Goal: Information Seeking & Learning: Compare options

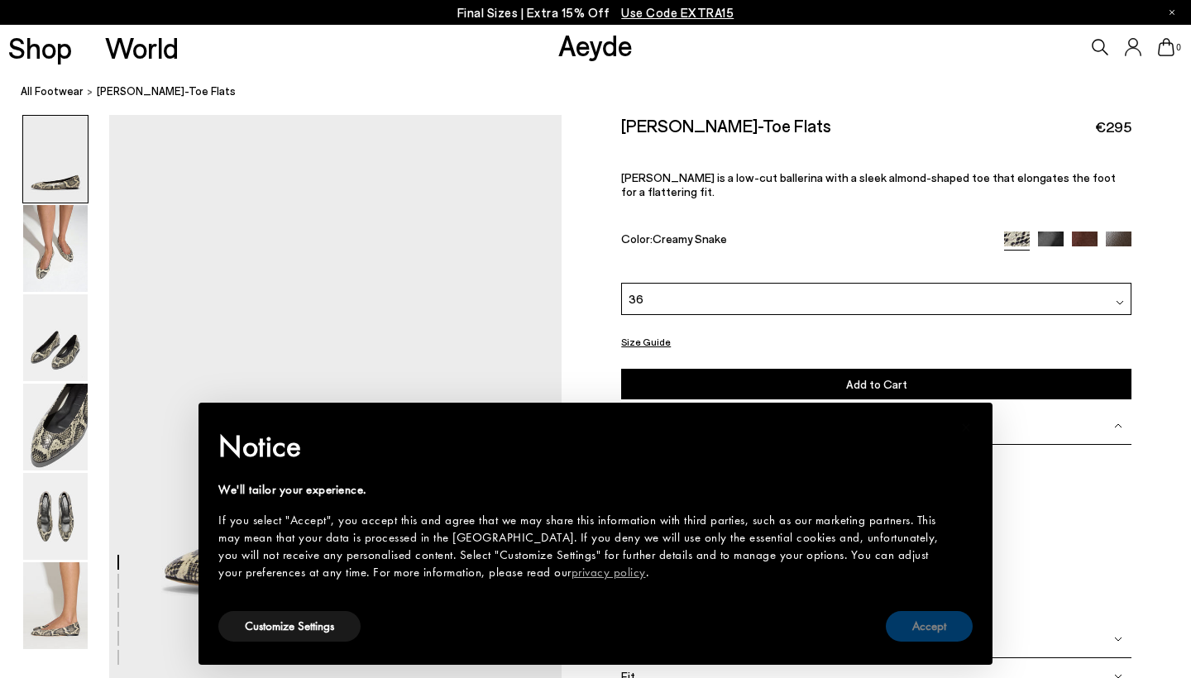
click at [930, 627] on button "Accept" at bounding box center [929, 626] width 87 height 31
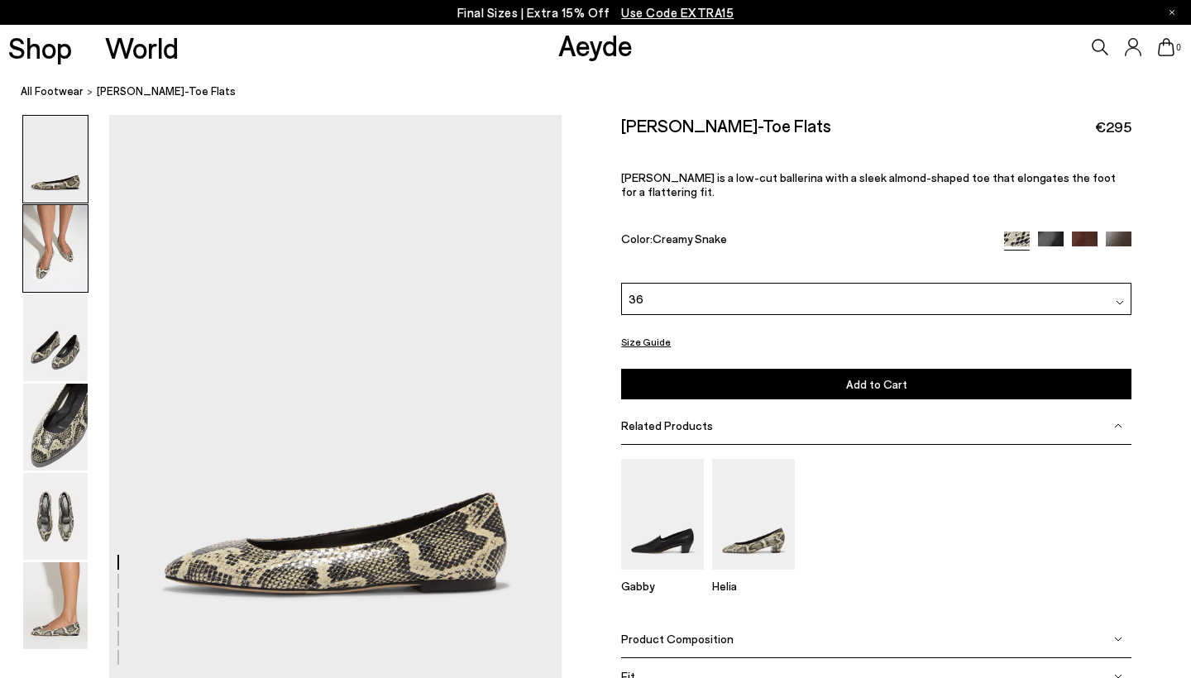
click at [45, 245] on img at bounding box center [55, 248] width 65 height 87
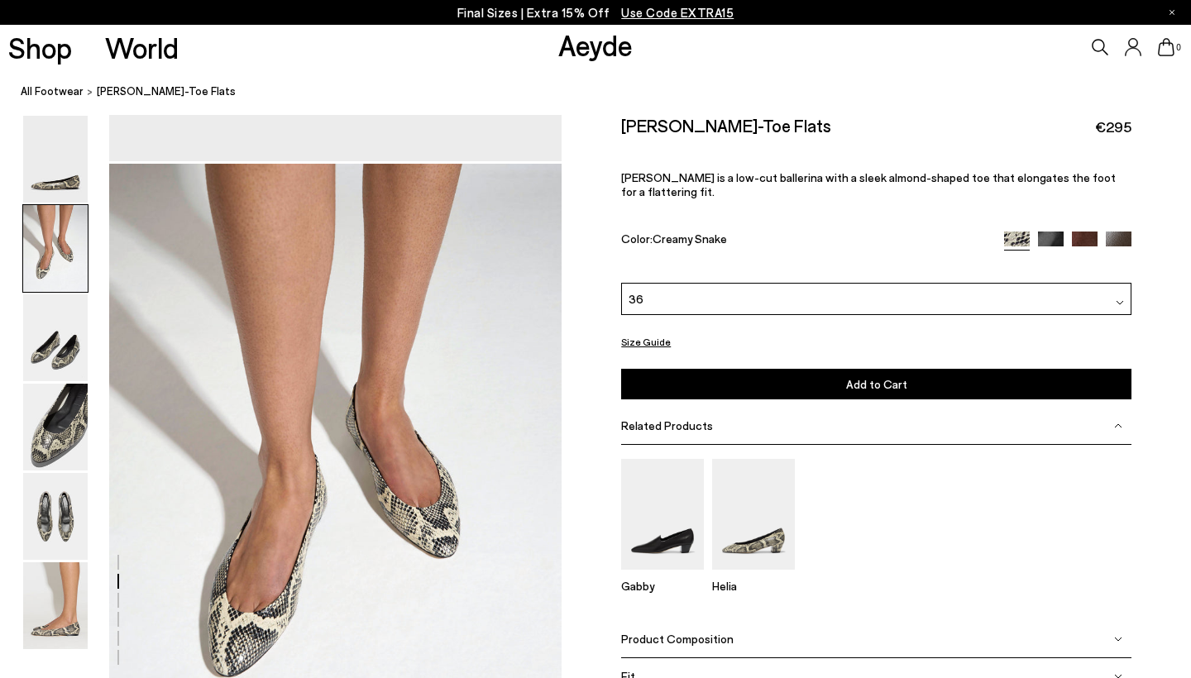
scroll to position [567, 0]
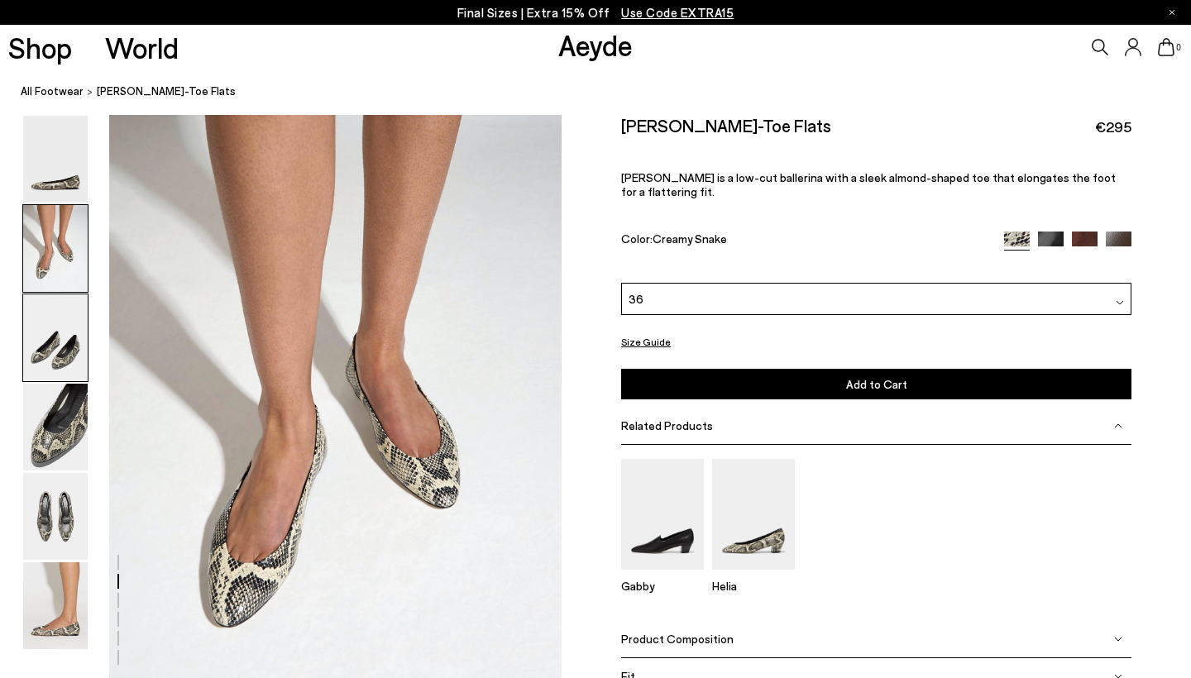
click at [55, 333] on img at bounding box center [55, 337] width 65 height 87
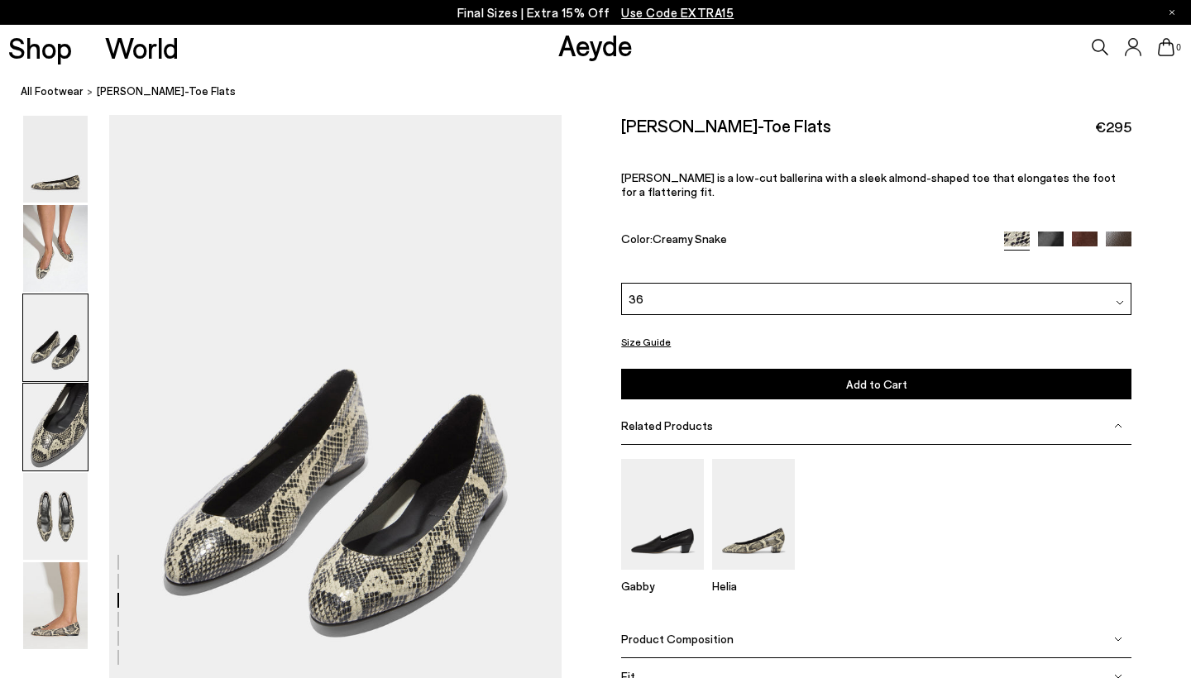
click at [60, 407] on img at bounding box center [55, 427] width 65 height 87
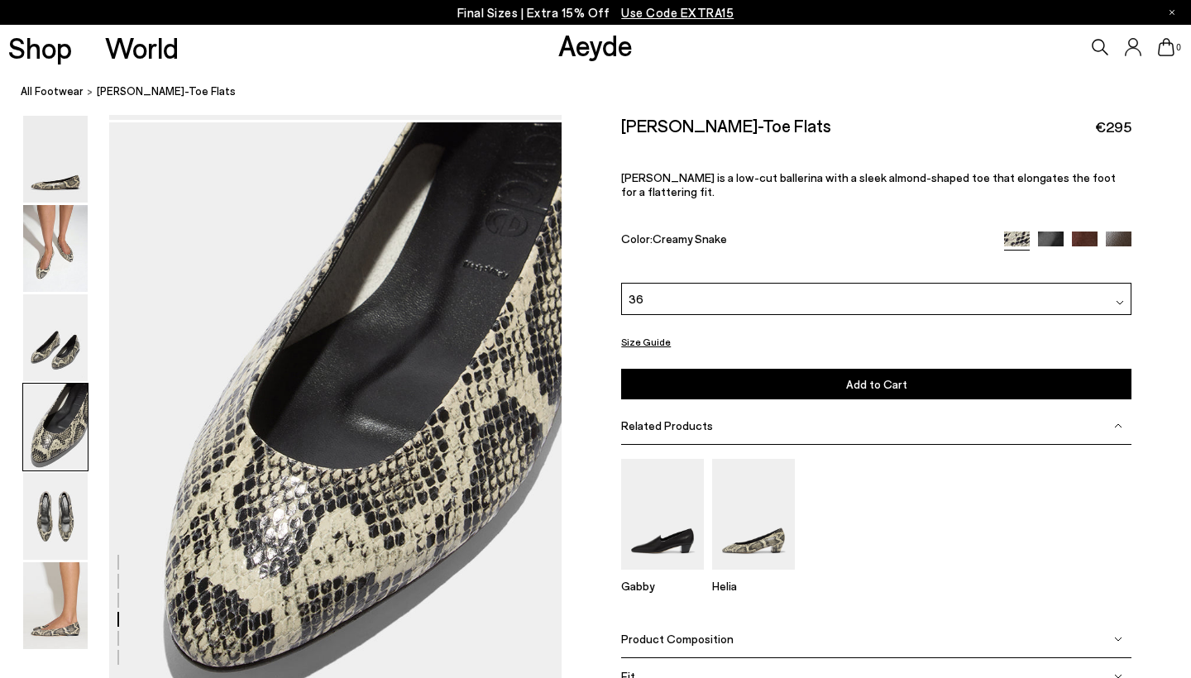
scroll to position [1778, 0]
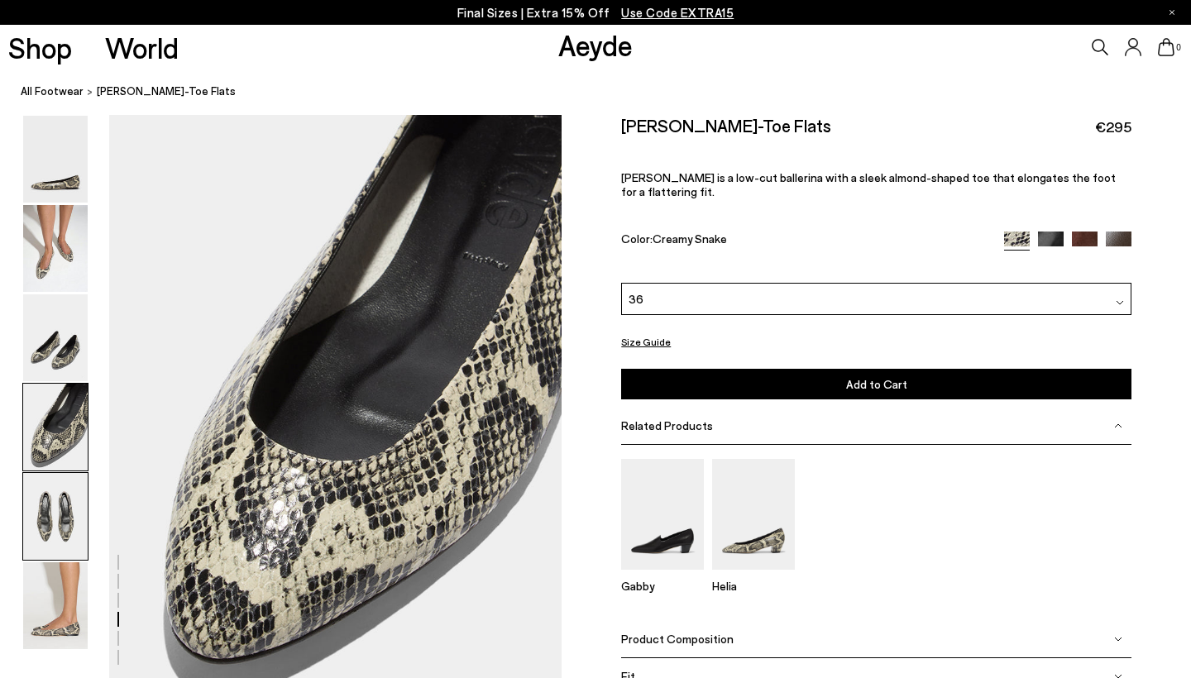
click at [65, 477] on img at bounding box center [55, 516] width 65 height 87
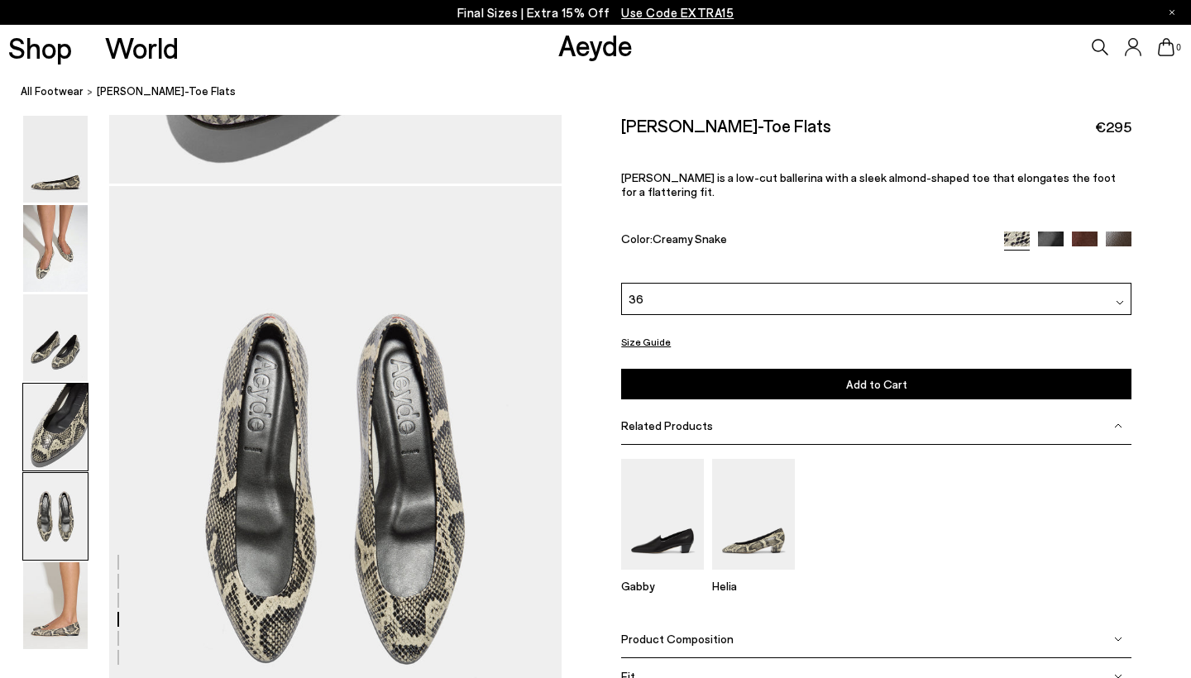
scroll to position [2385, 0]
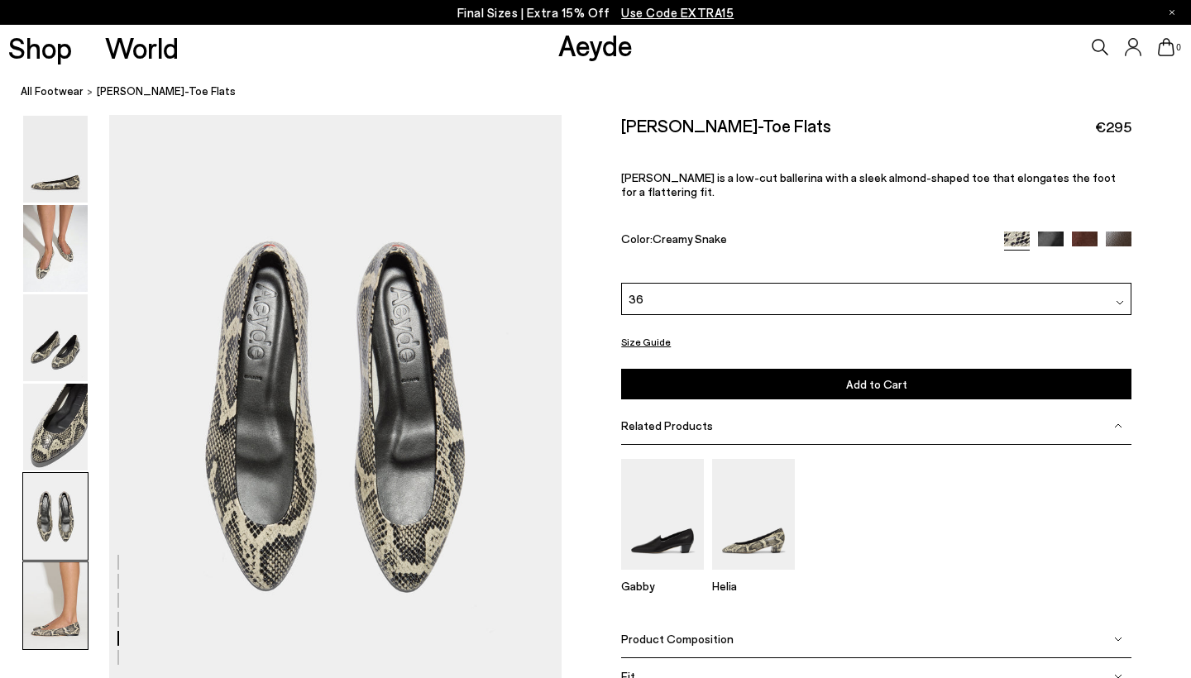
click at [65, 606] on img at bounding box center [55, 605] width 65 height 87
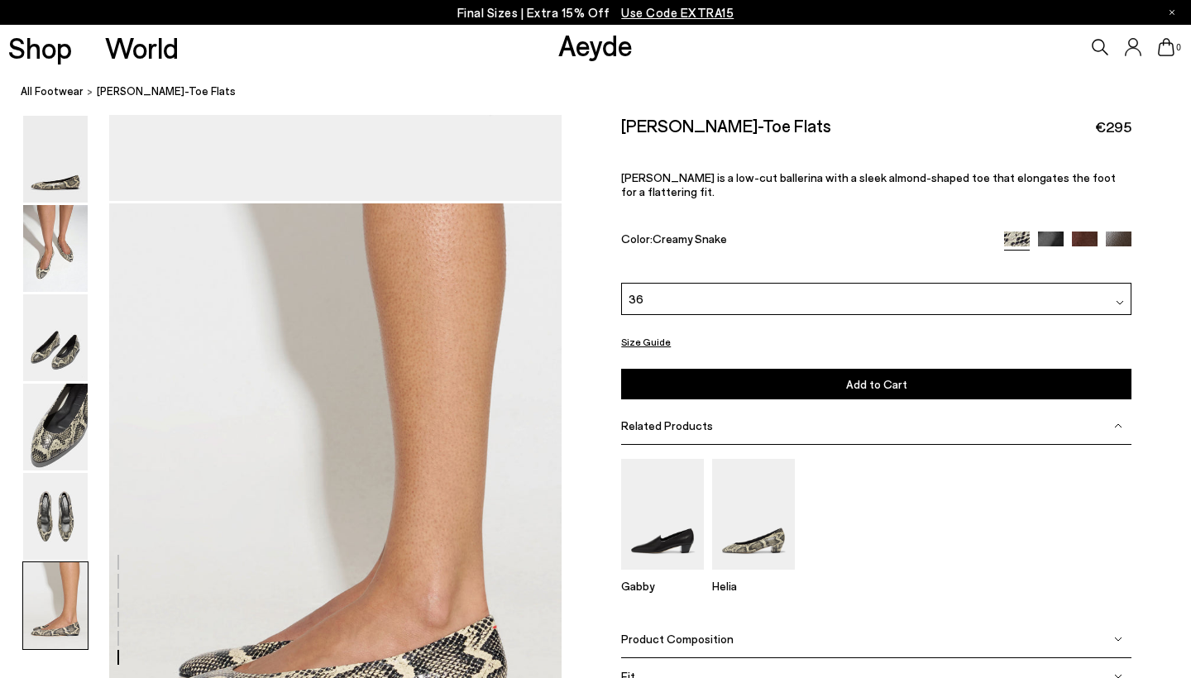
scroll to position [2854, 0]
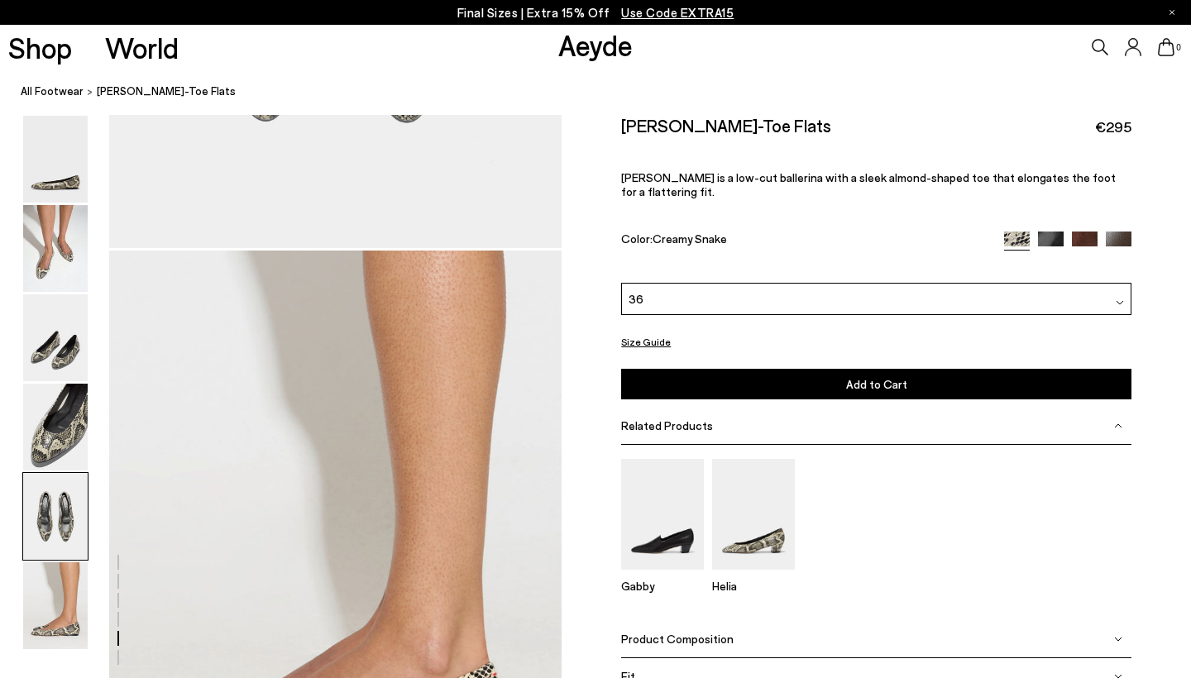
click at [1060, 231] on img at bounding box center [1051, 244] width 26 height 26
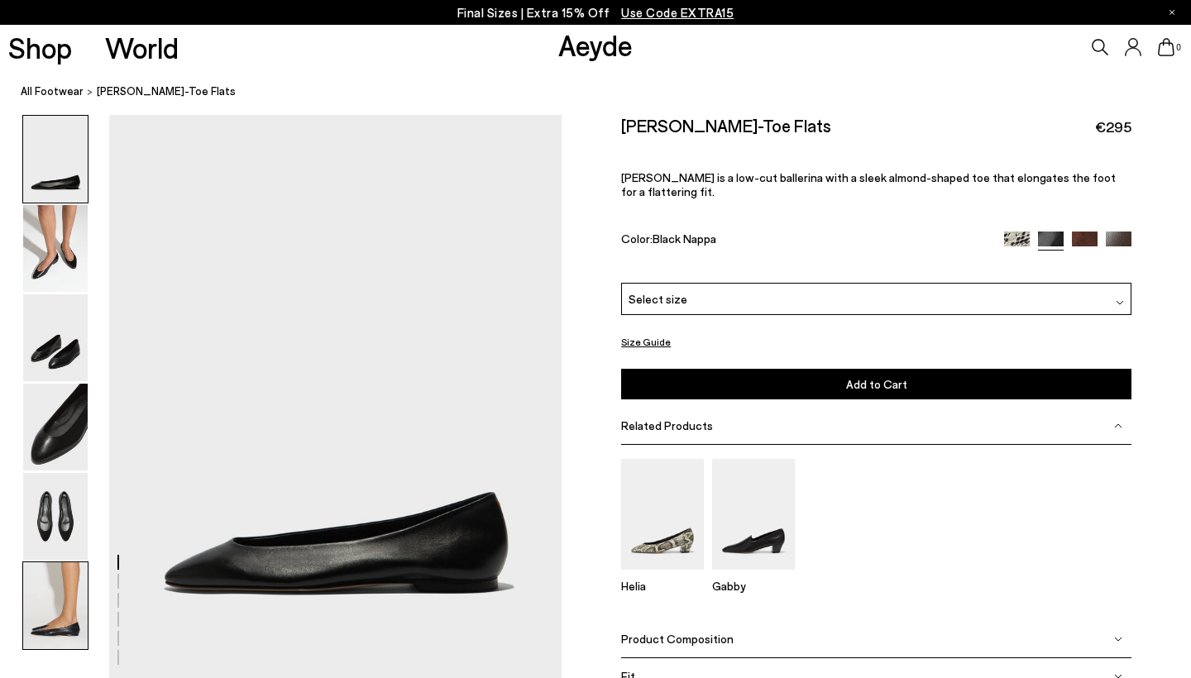
click at [55, 594] on img at bounding box center [55, 605] width 65 height 87
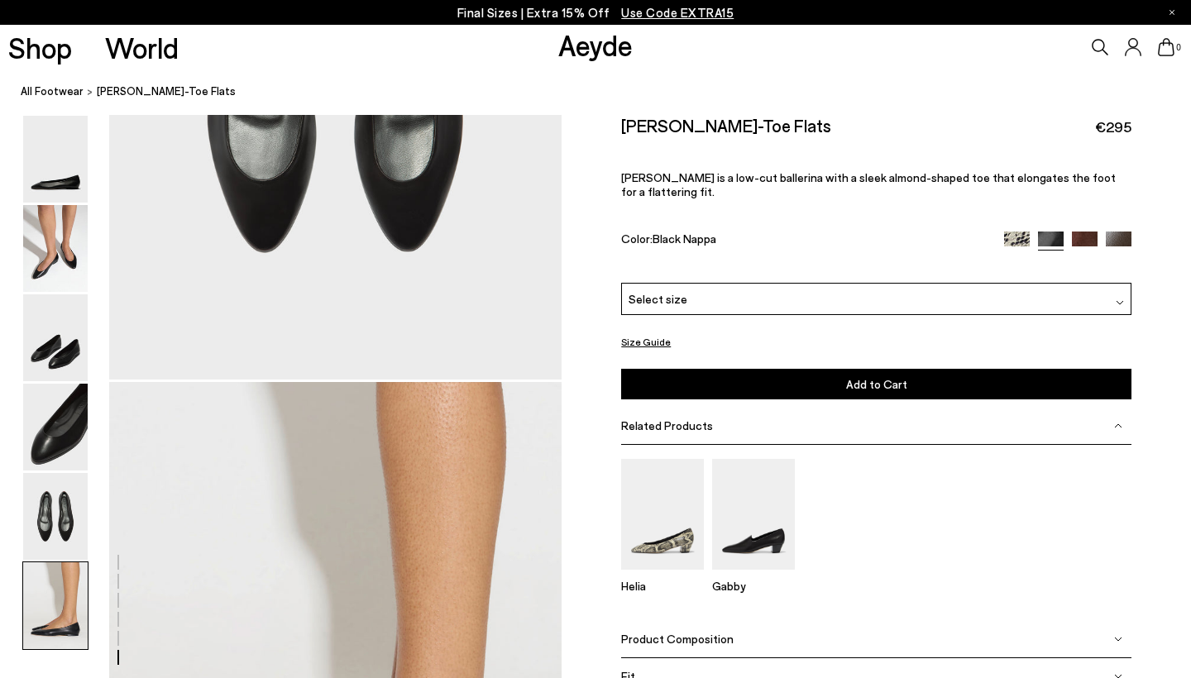
scroll to position [3104, 0]
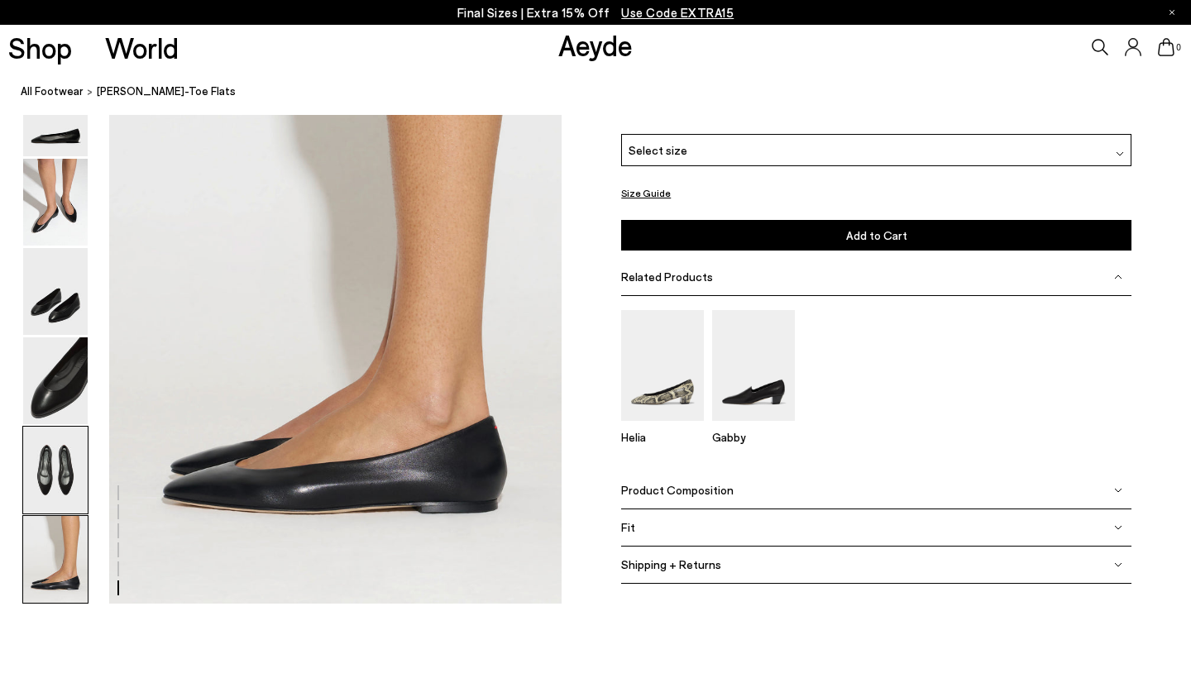
click at [64, 505] on img at bounding box center [55, 470] width 65 height 87
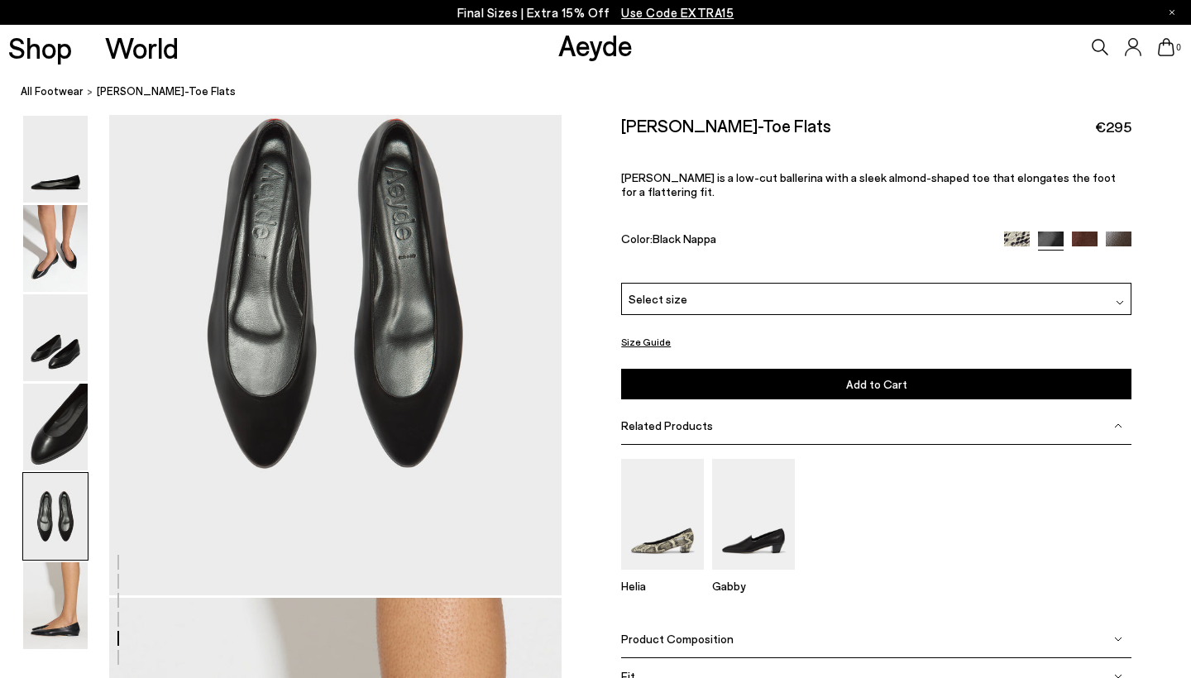
scroll to position [2385, 0]
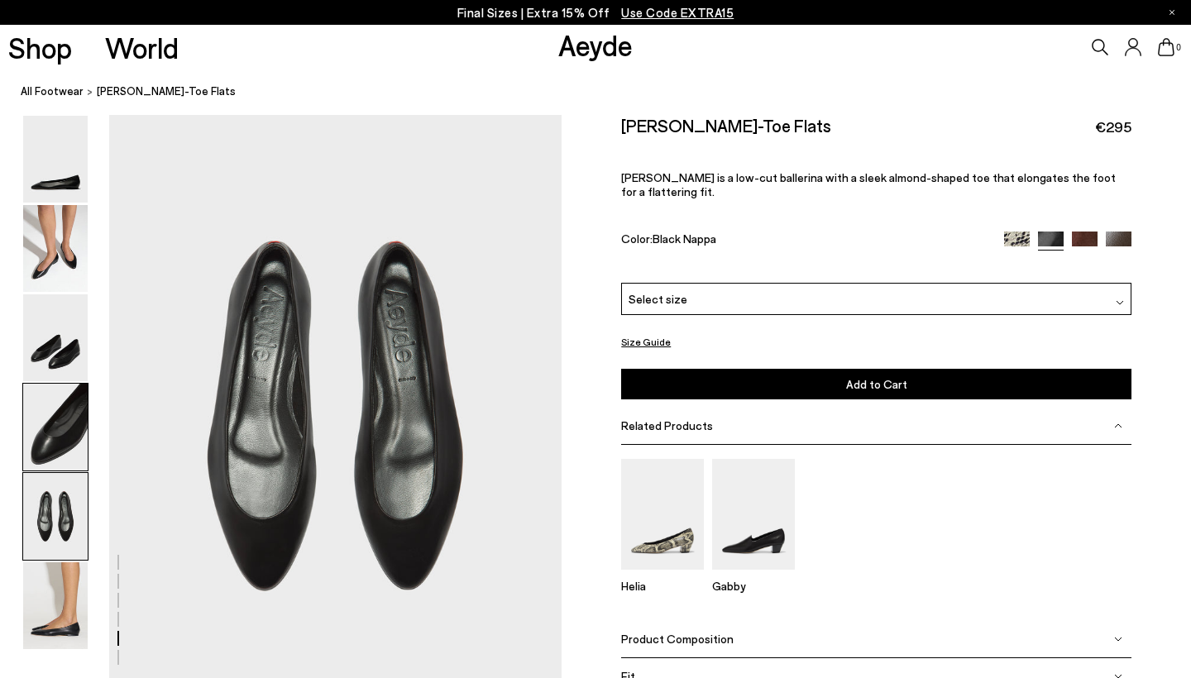
click at [69, 414] on img at bounding box center [55, 427] width 65 height 87
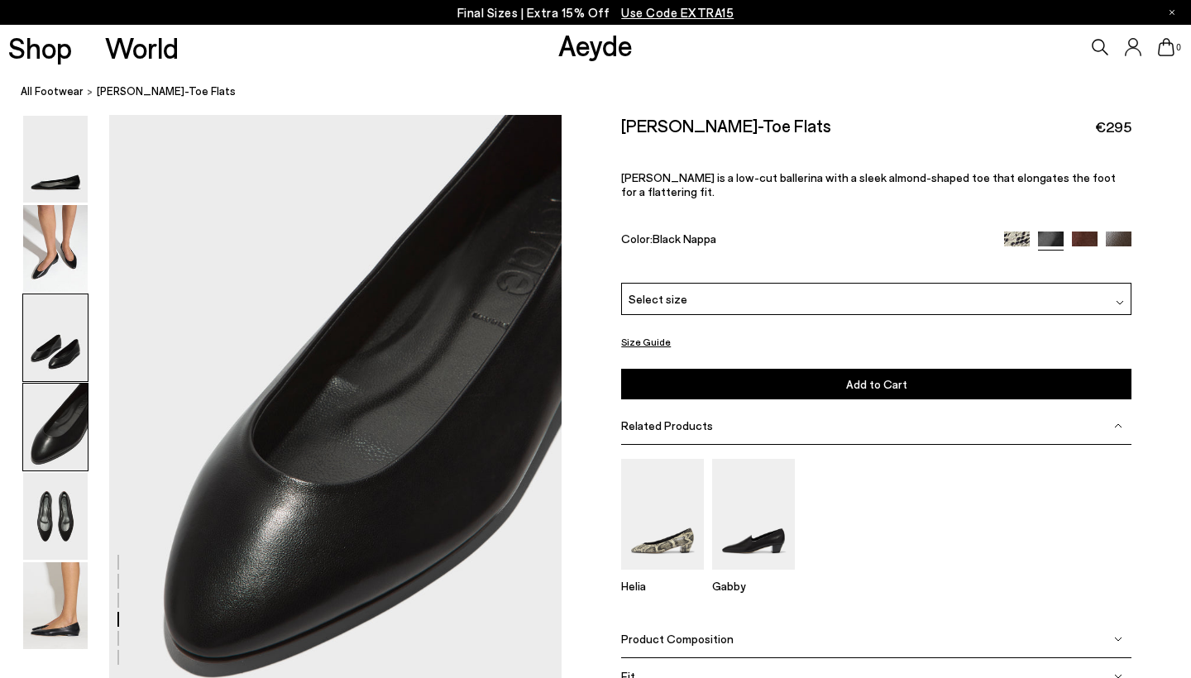
click at [64, 373] on img at bounding box center [55, 337] width 65 height 87
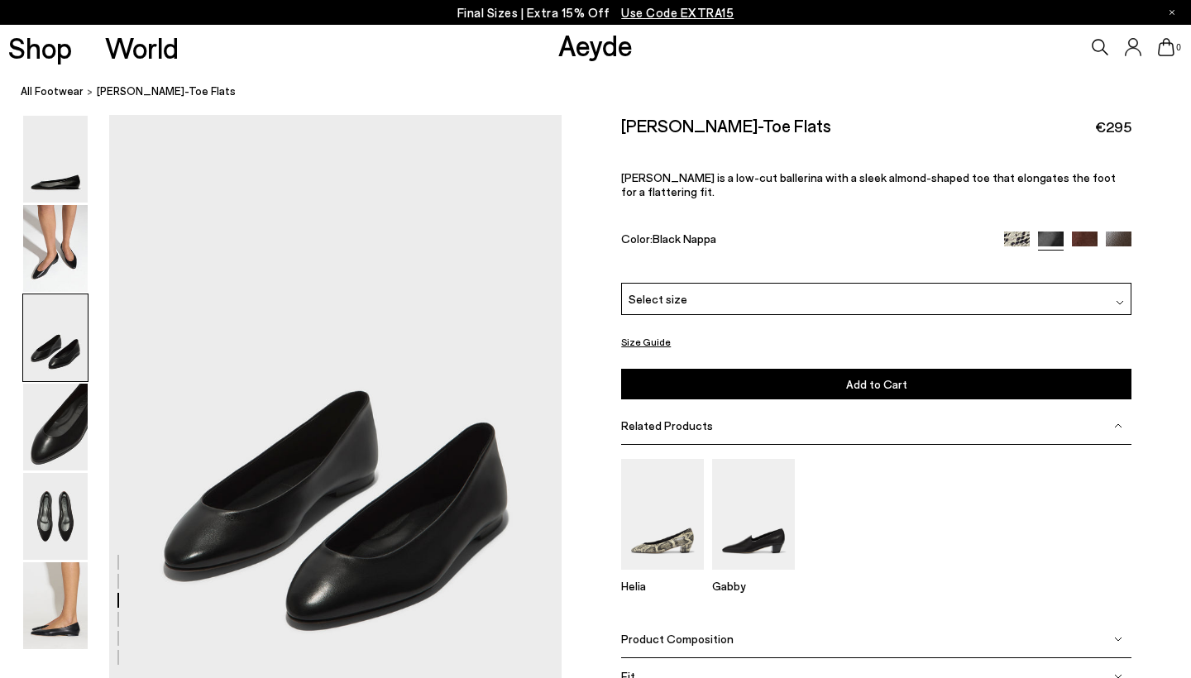
scroll to position [1172, 0]
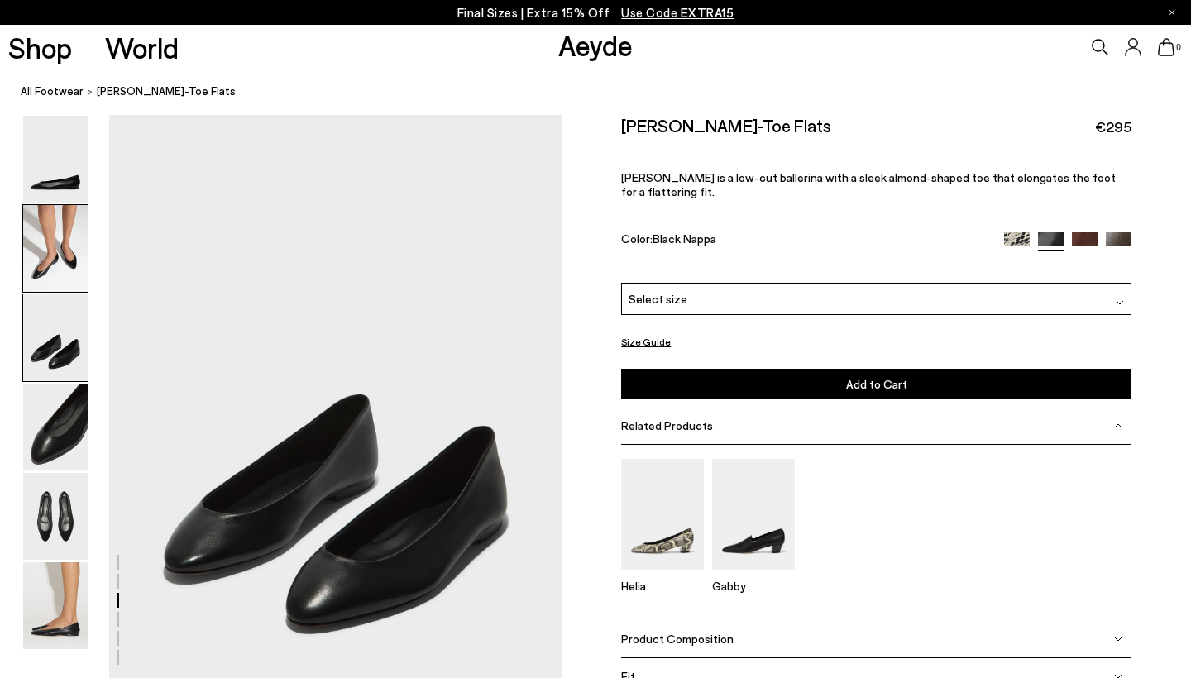
click at [65, 267] on img at bounding box center [55, 248] width 65 height 87
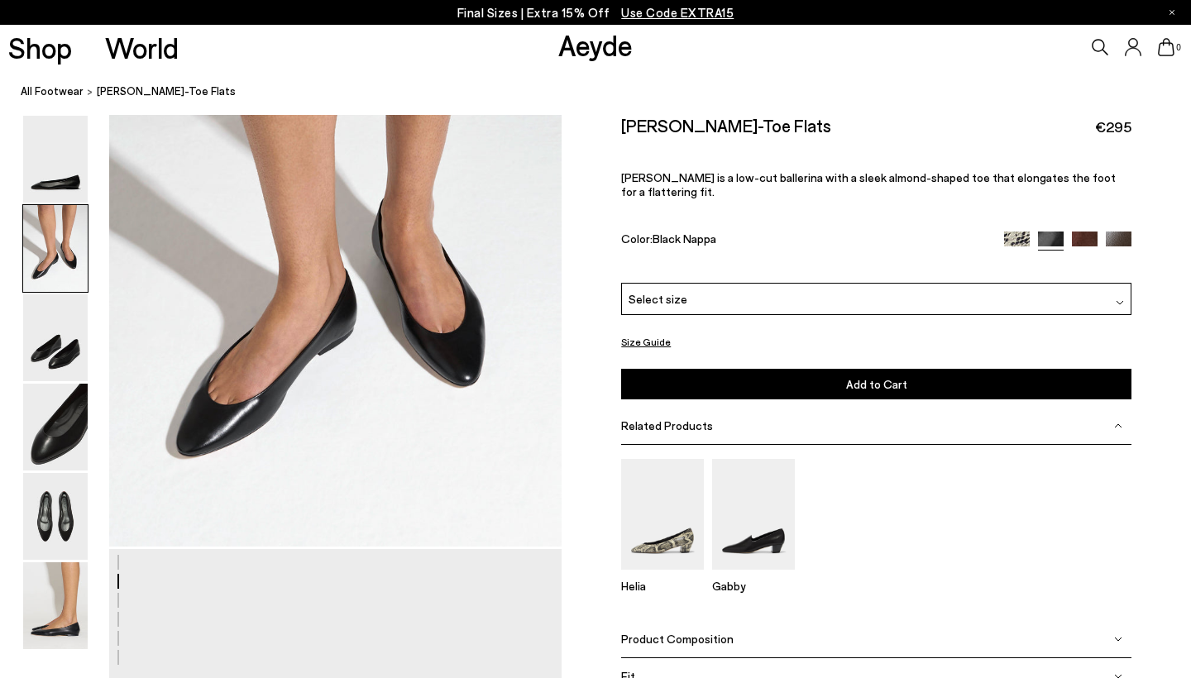
scroll to position [567, 0]
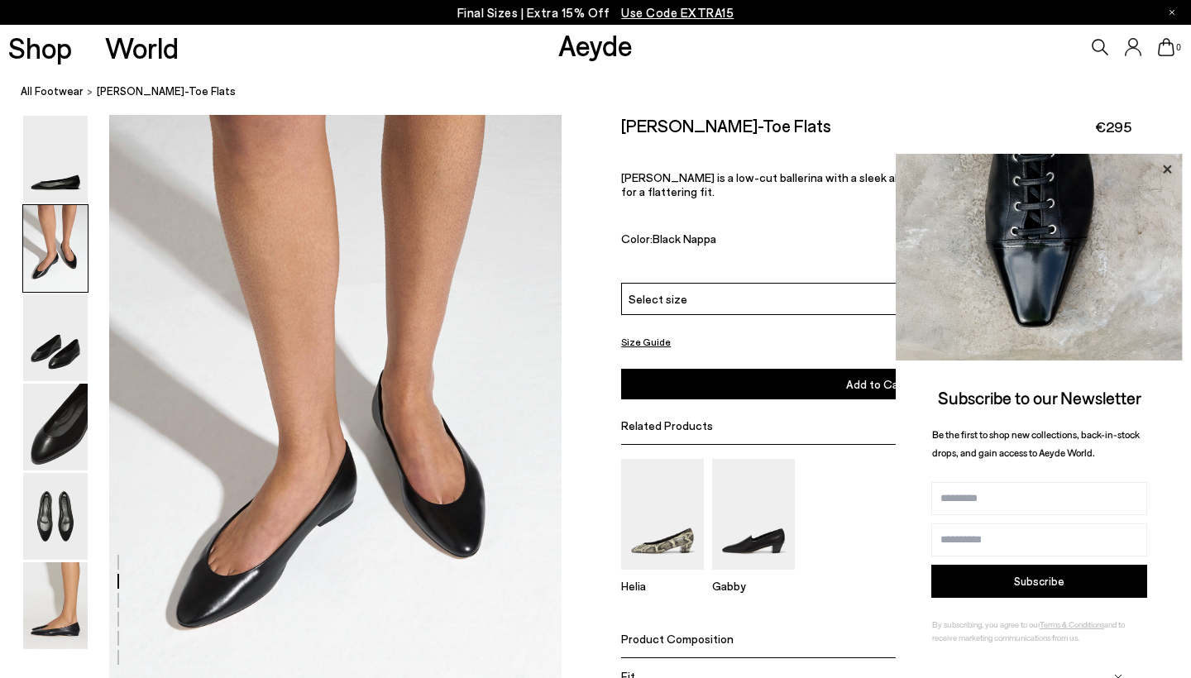
click at [1161, 175] on icon at bounding box center [1167, 170] width 22 height 22
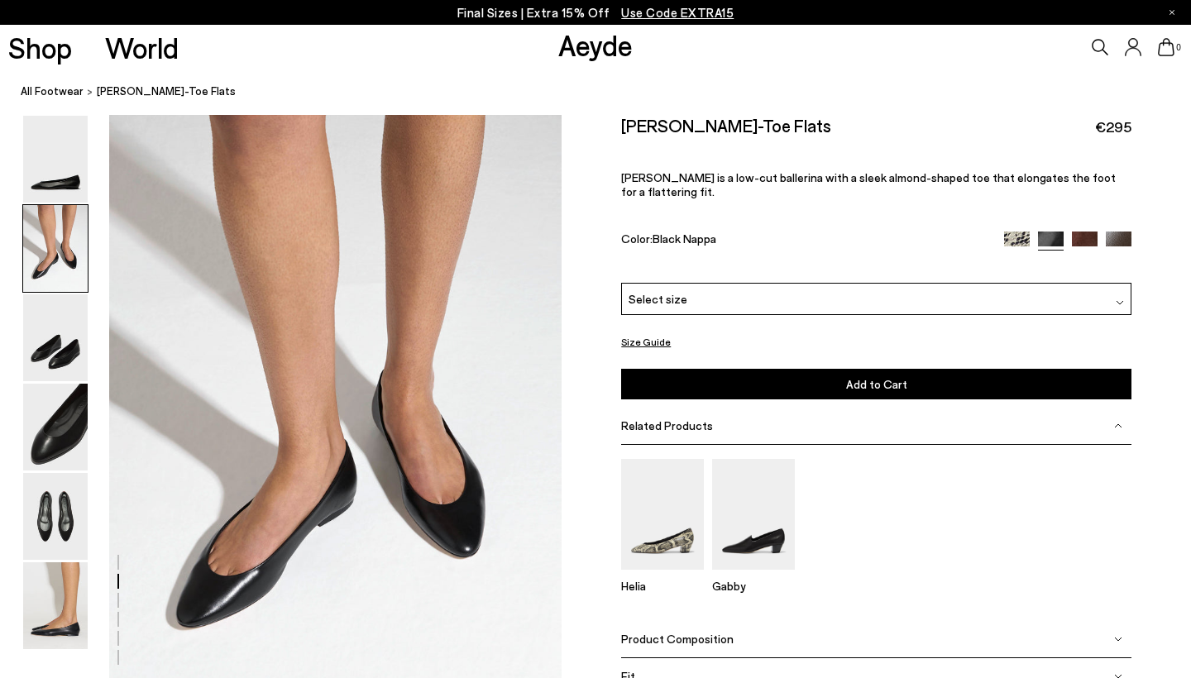
click at [1079, 231] on img at bounding box center [1085, 244] width 26 height 26
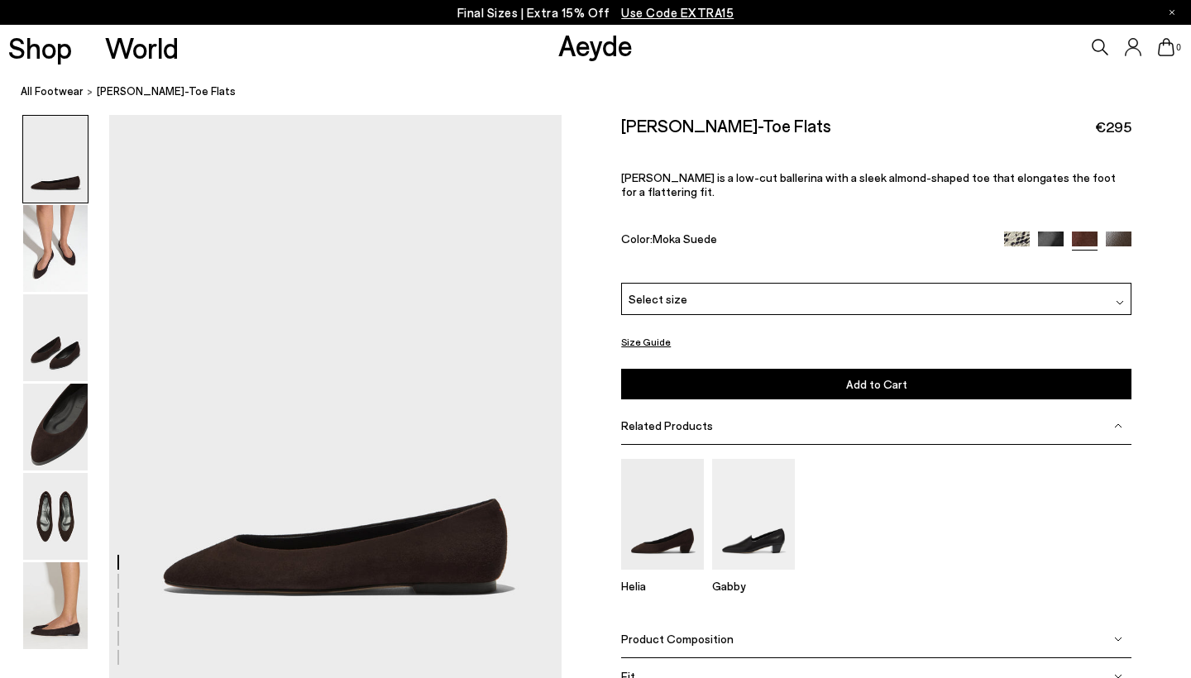
click at [1127, 232] on img at bounding box center [1119, 245] width 26 height 26
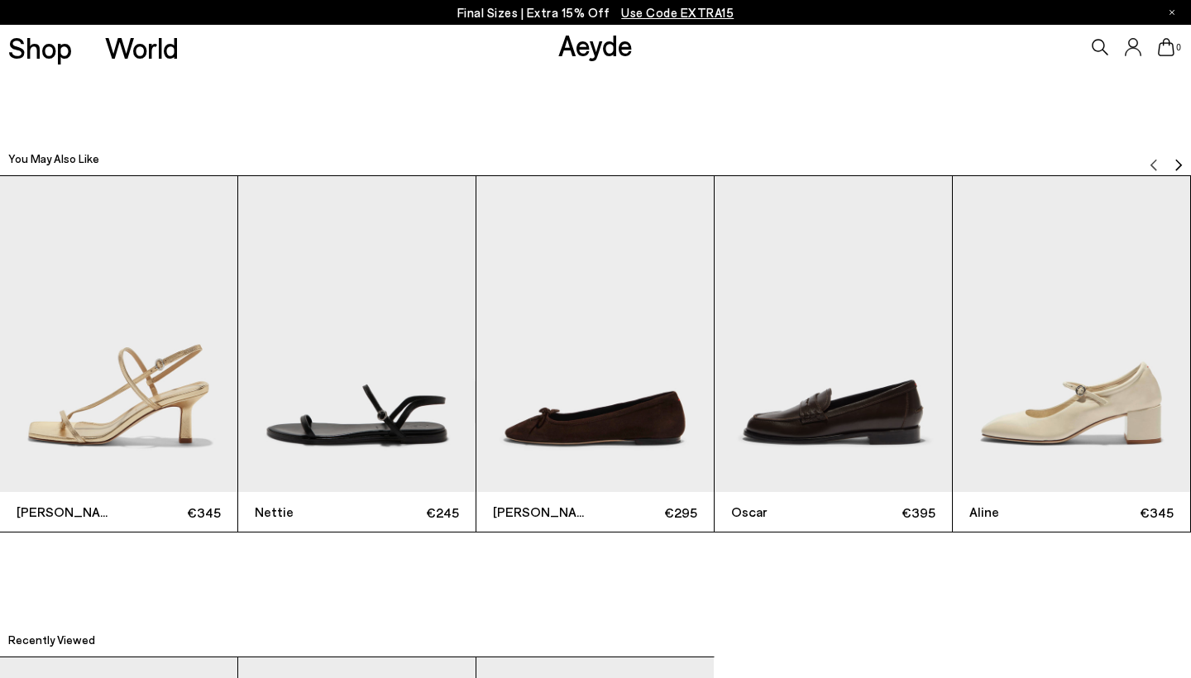
scroll to position [3655, 0]
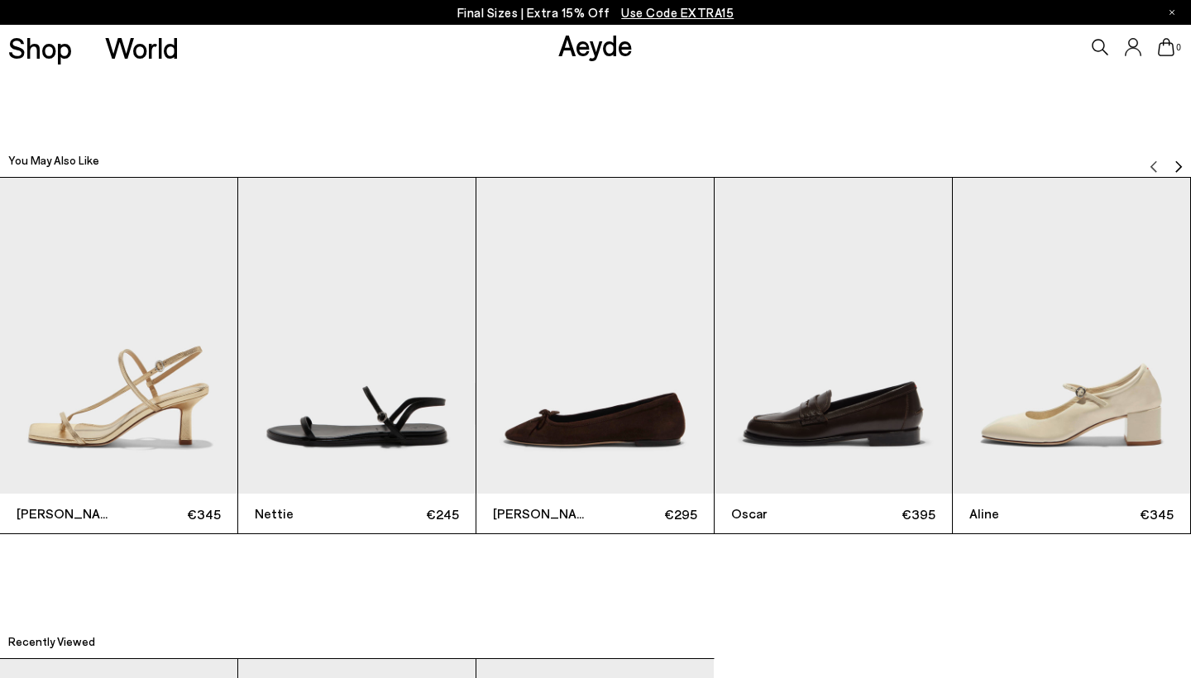
click at [331, 392] on img "2 / 6" at bounding box center [356, 336] width 237 height 317
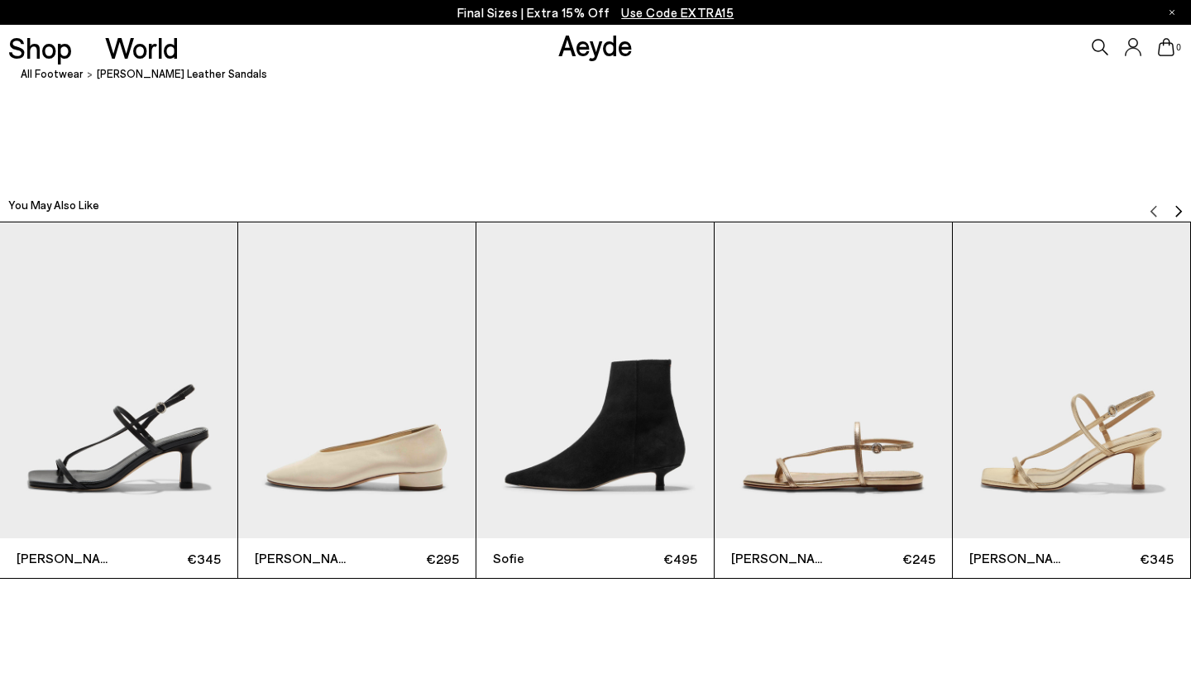
scroll to position [3644, 0]
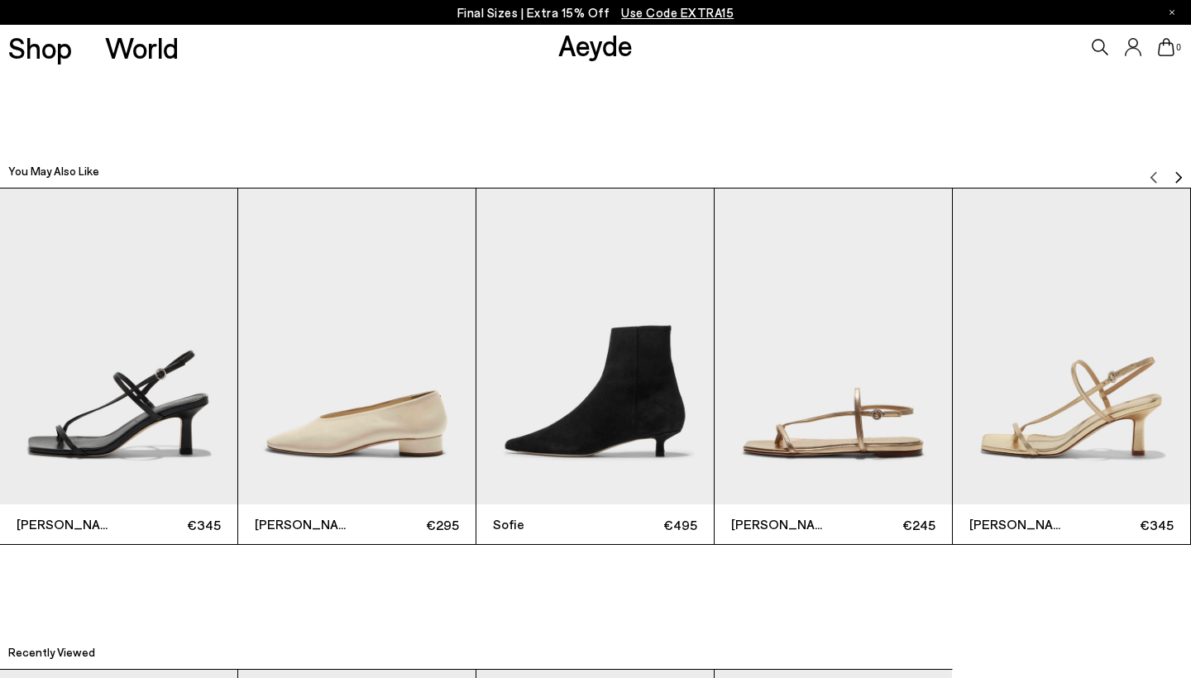
click at [867, 427] on img "4 / 6" at bounding box center [833, 347] width 237 height 317
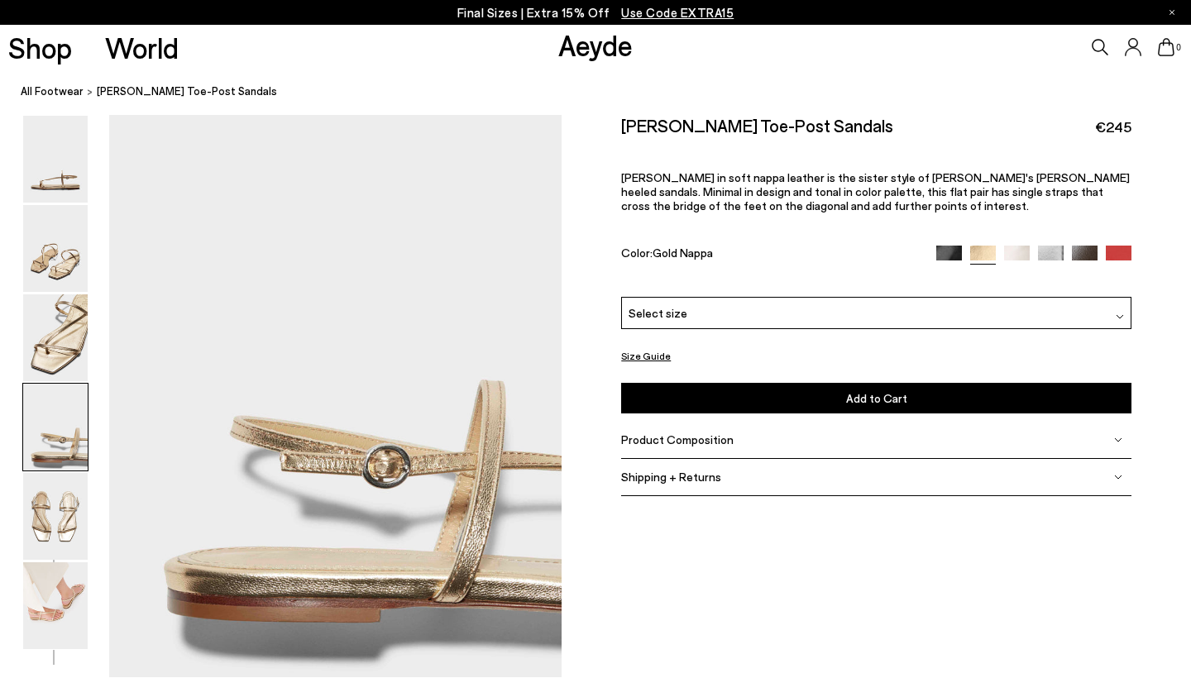
scroll to position [1978, 0]
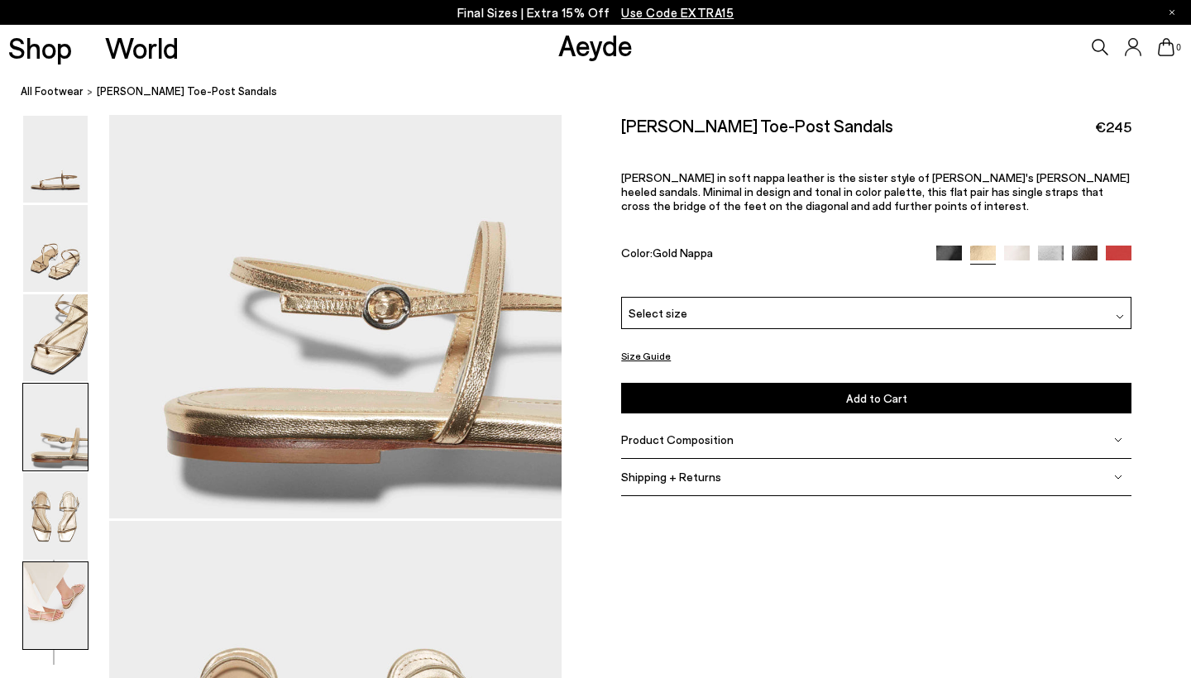
click at [63, 619] on img at bounding box center [55, 605] width 65 height 87
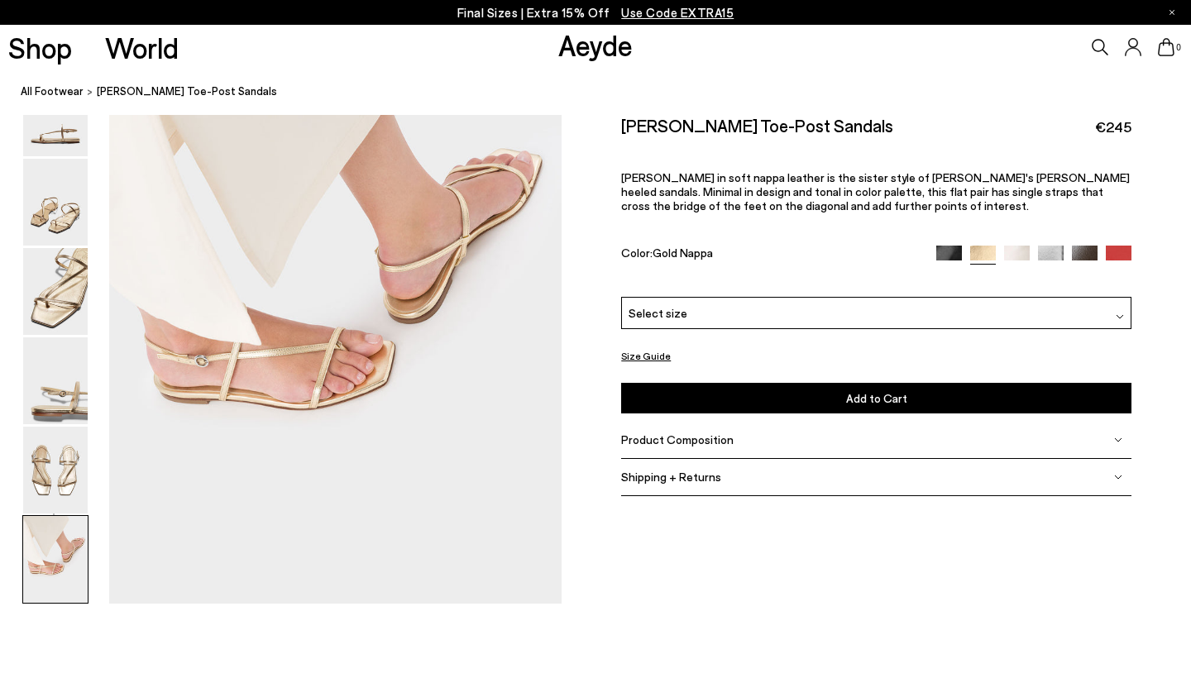
click at [1121, 245] on img at bounding box center [1119, 258] width 26 height 26
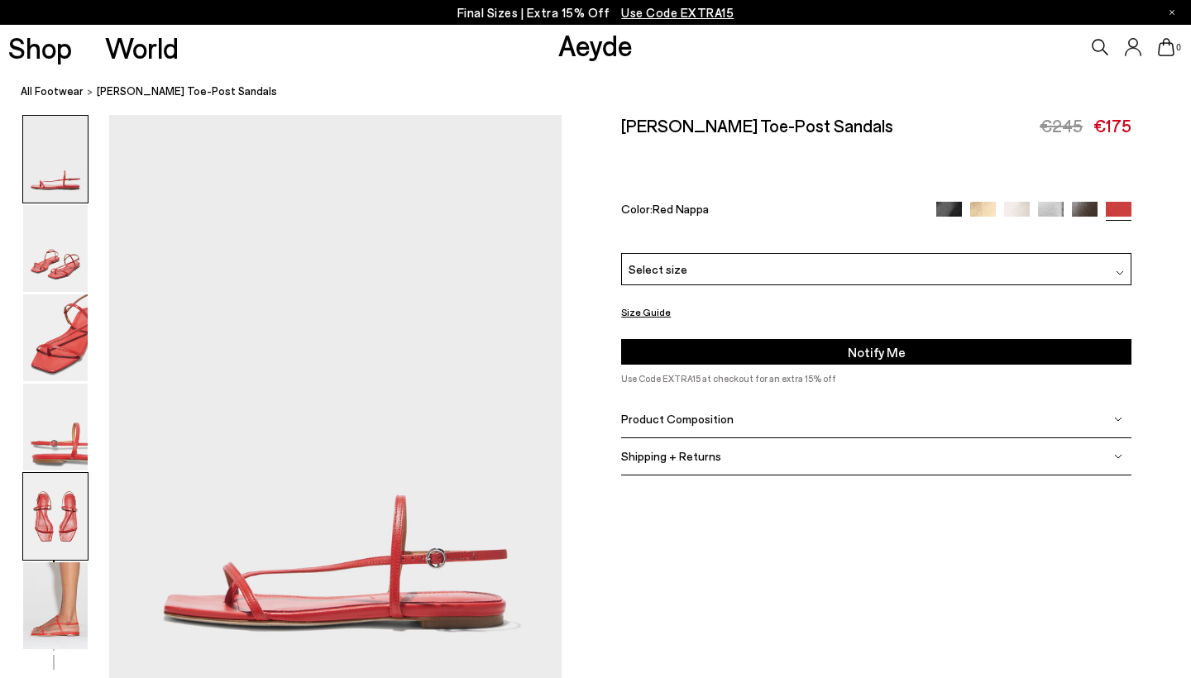
click at [45, 519] on img at bounding box center [55, 516] width 65 height 87
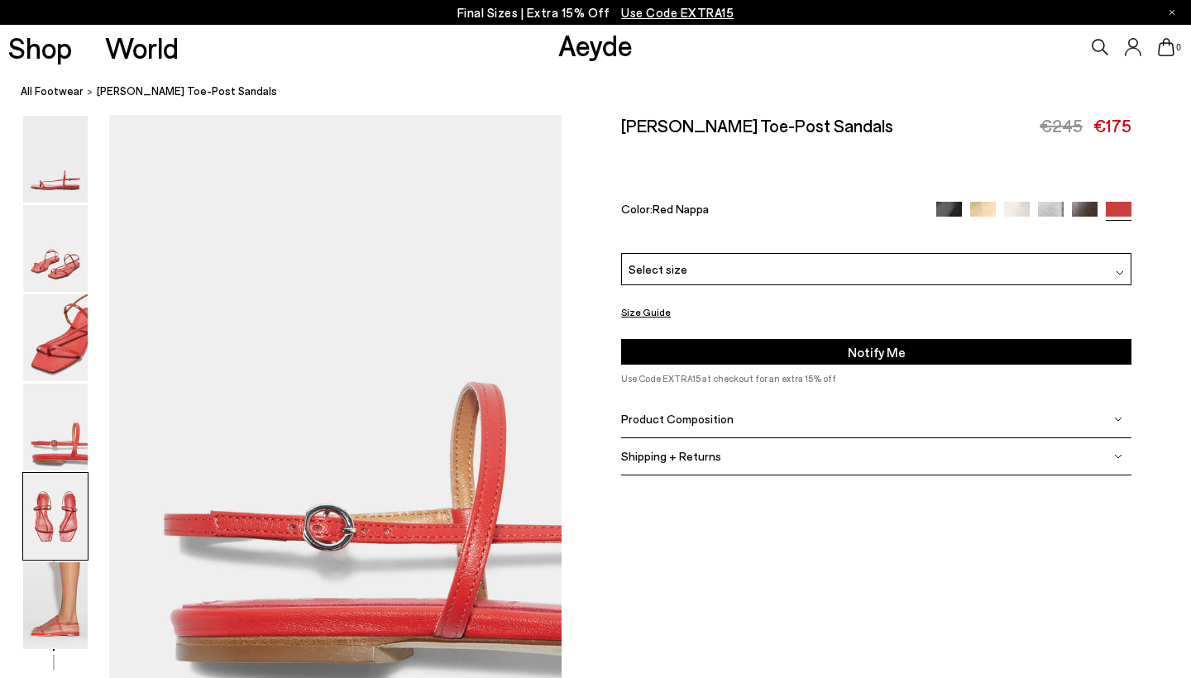
scroll to position [1821, 0]
click at [56, 608] on img at bounding box center [55, 605] width 65 height 87
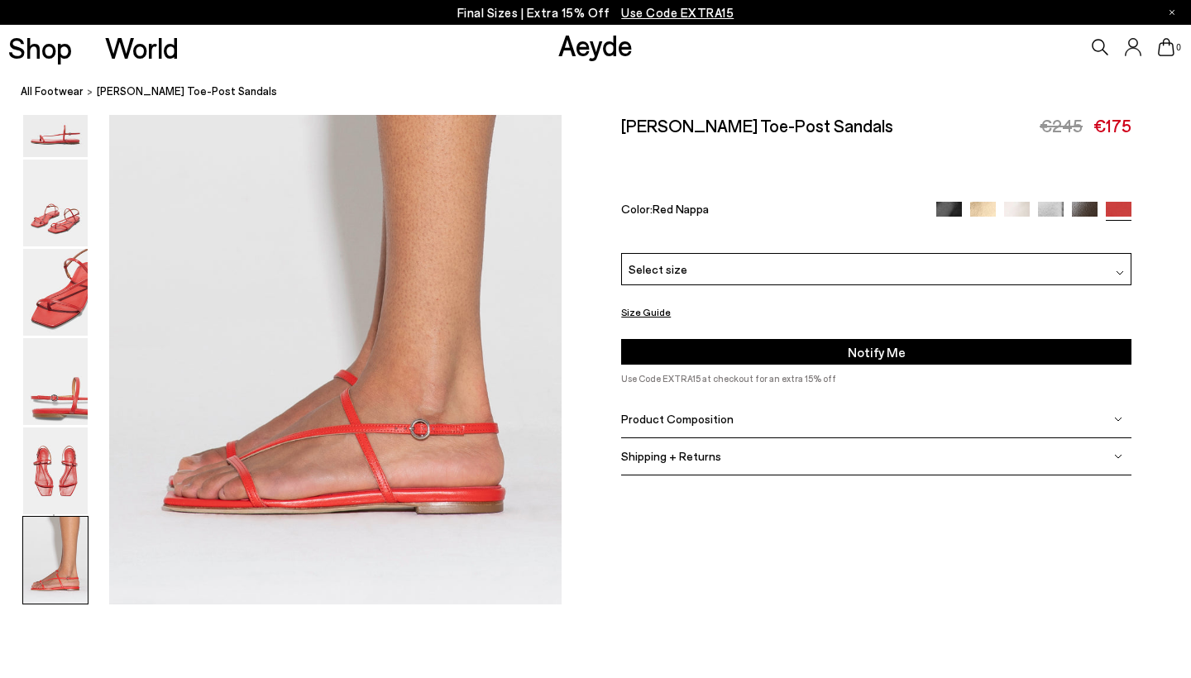
scroll to position [3145, 0]
click at [1053, 201] on img at bounding box center [1051, 214] width 26 height 26
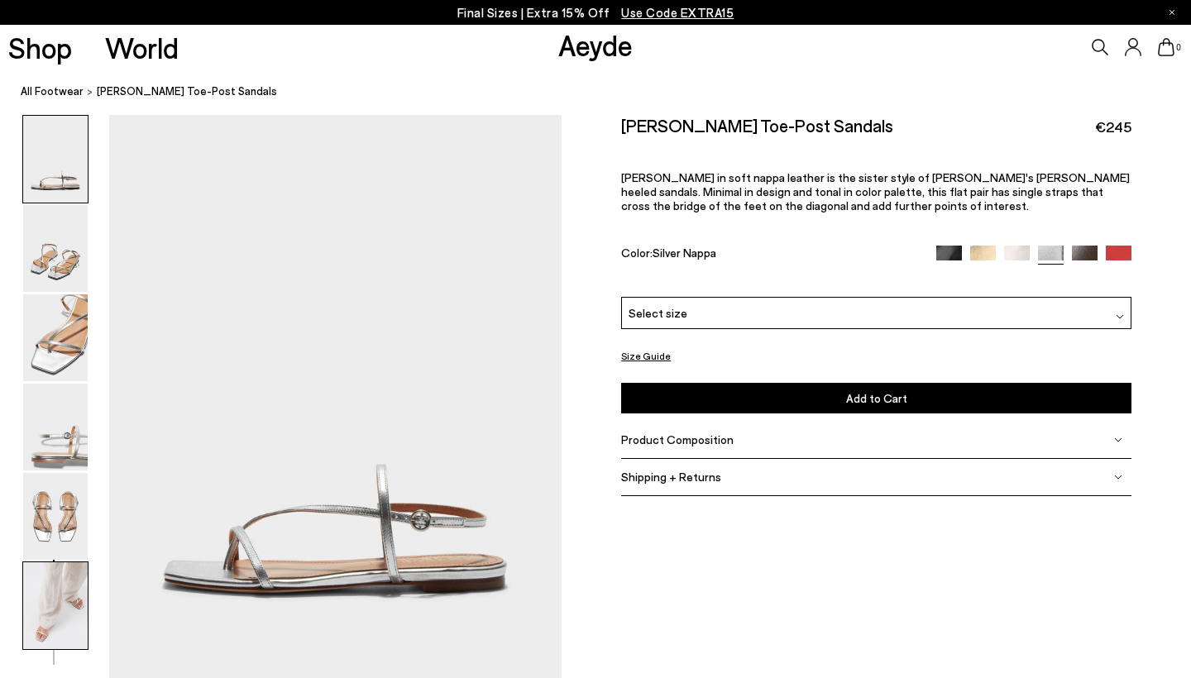
click at [49, 588] on img at bounding box center [55, 605] width 65 height 87
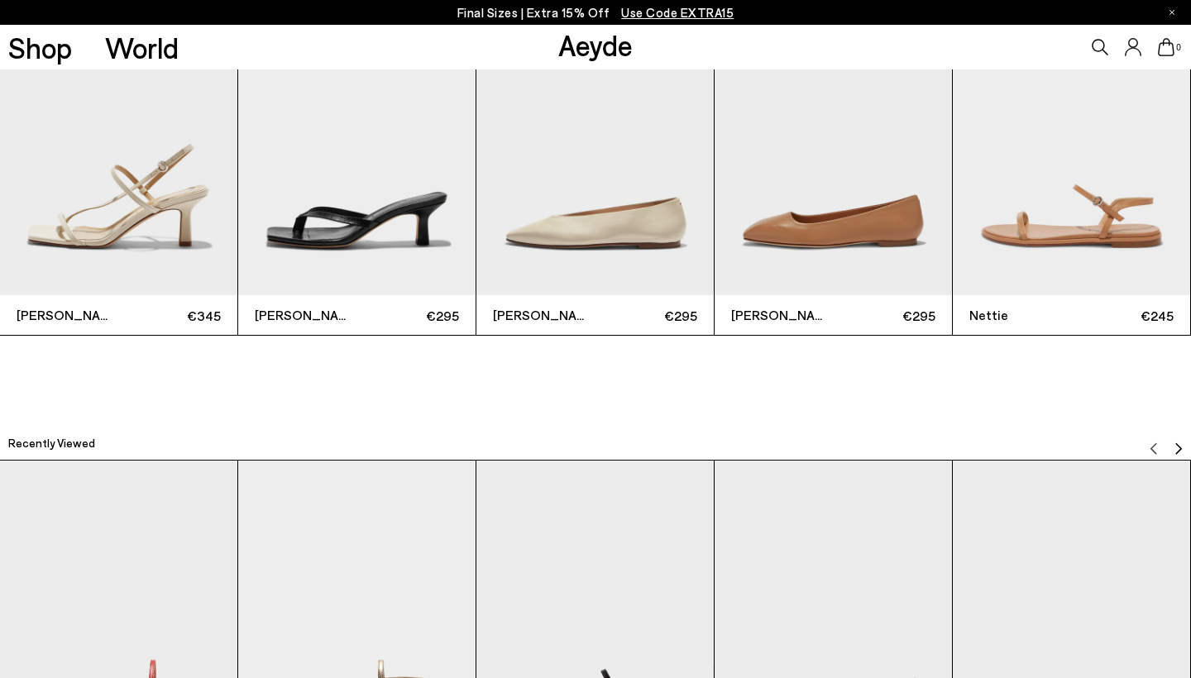
scroll to position [3853, 0]
click at [616, 197] on img "3 / 6" at bounding box center [594, 138] width 237 height 317
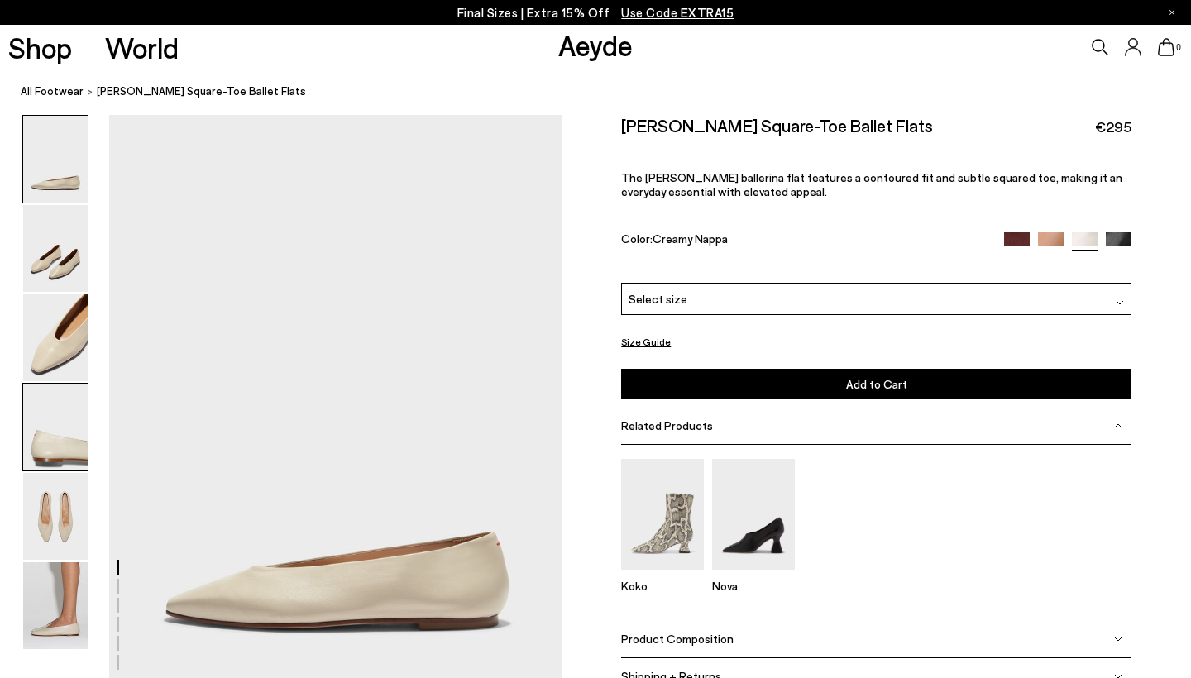
click at [69, 449] on img at bounding box center [55, 427] width 65 height 87
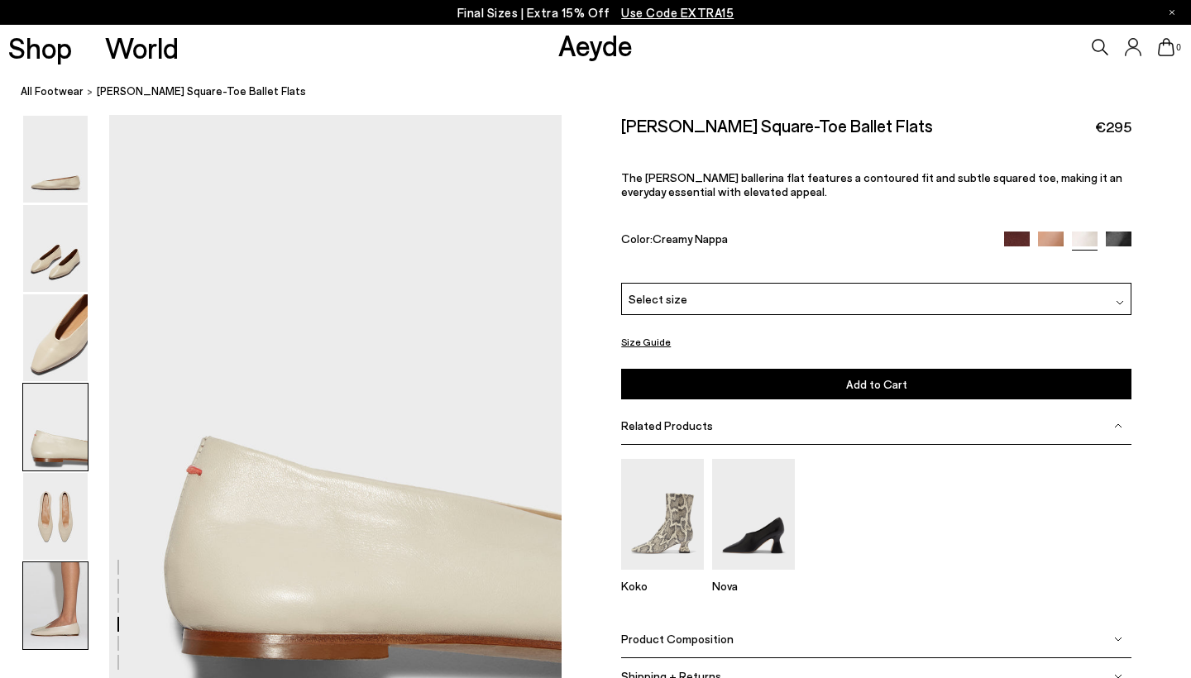
click at [48, 597] on img at bounding box center [55, 605] width 65 height 87
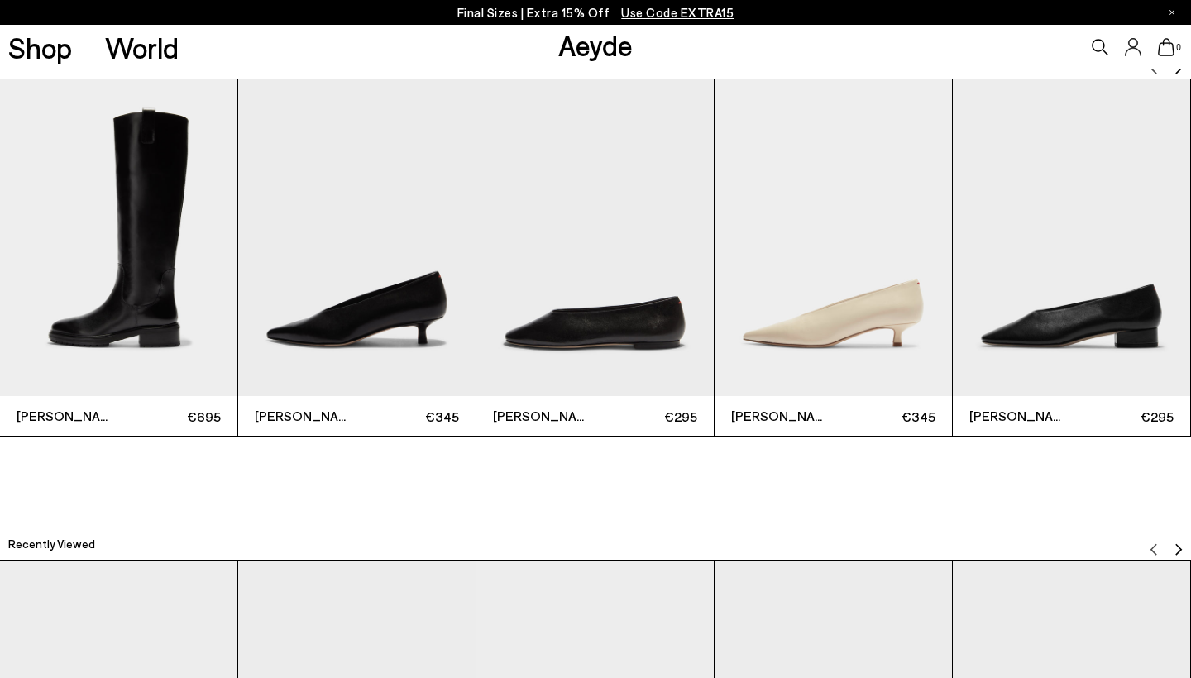
scroll to position [3869, 0]
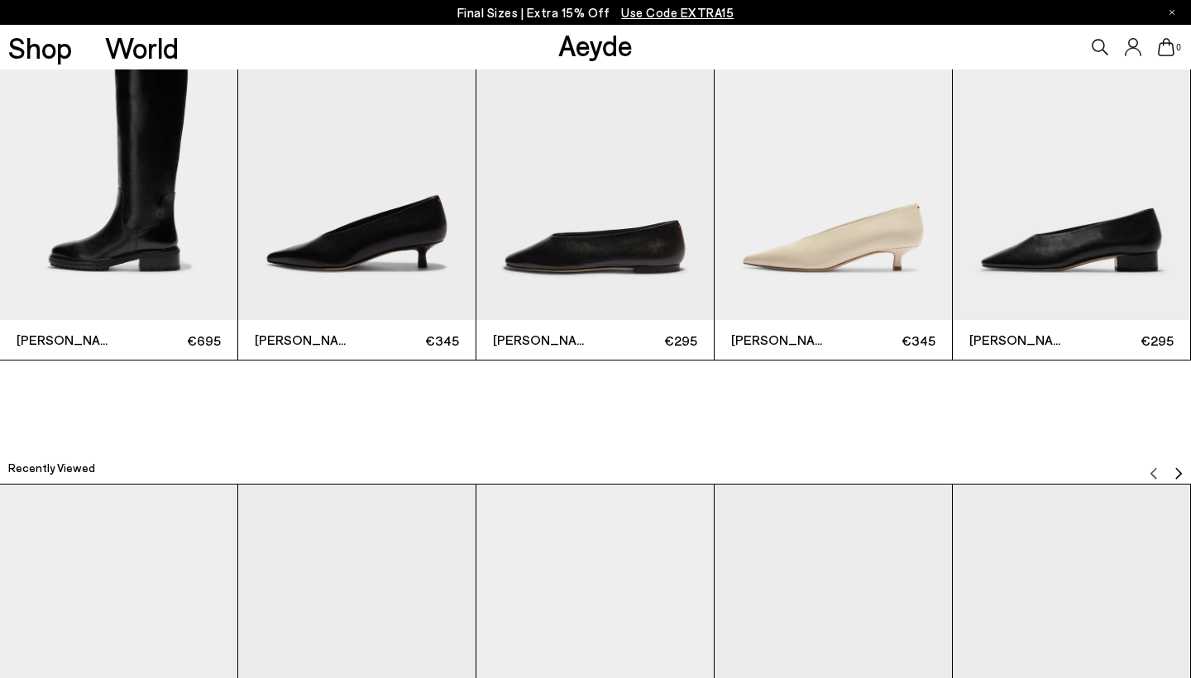
click at [1063, 261] on img "5 / 6" at bounding box center [1071, 161] width 237 height 317
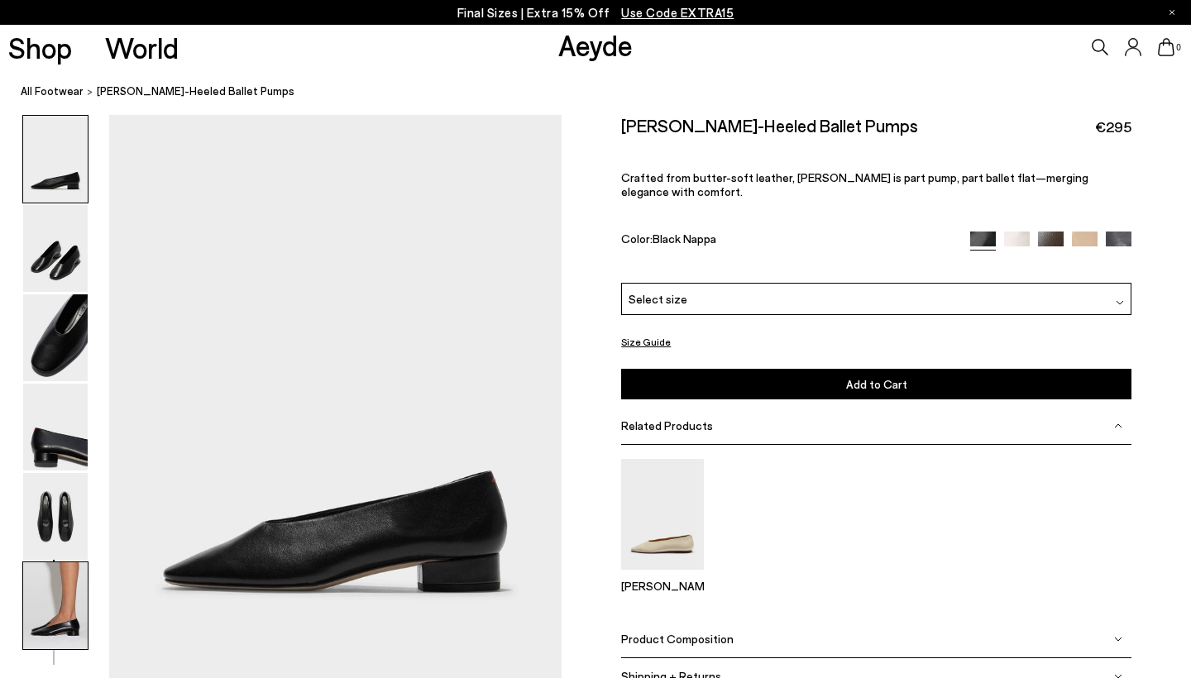
click at [55, 620] on img at bounding box center [55, 605] width 65 height 87
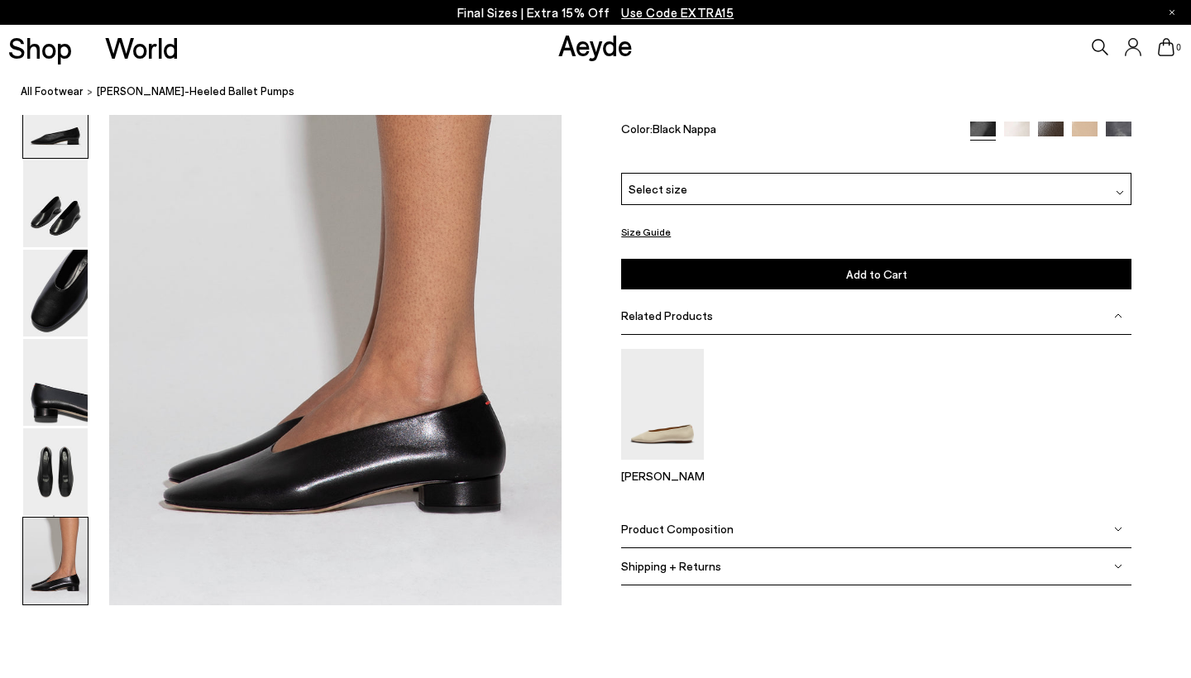
scroll to position [3104, 0]
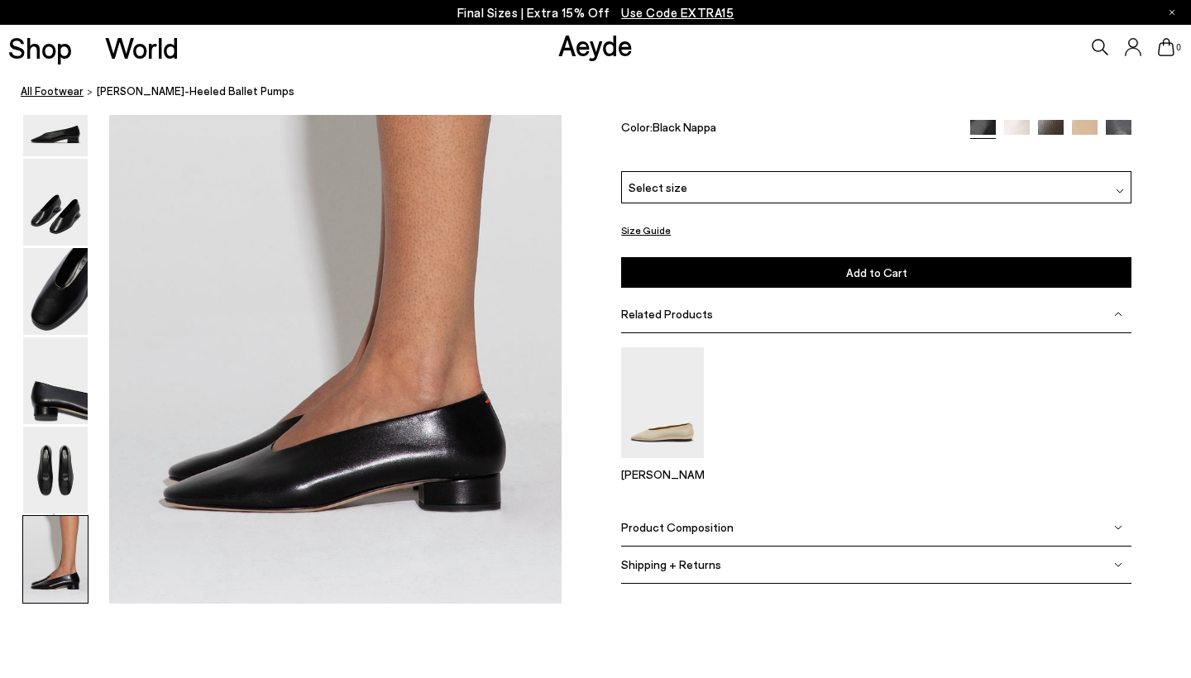
click at [51, 94] on link "All Footwear" at bounding box center [52, 91] width 63 height 17
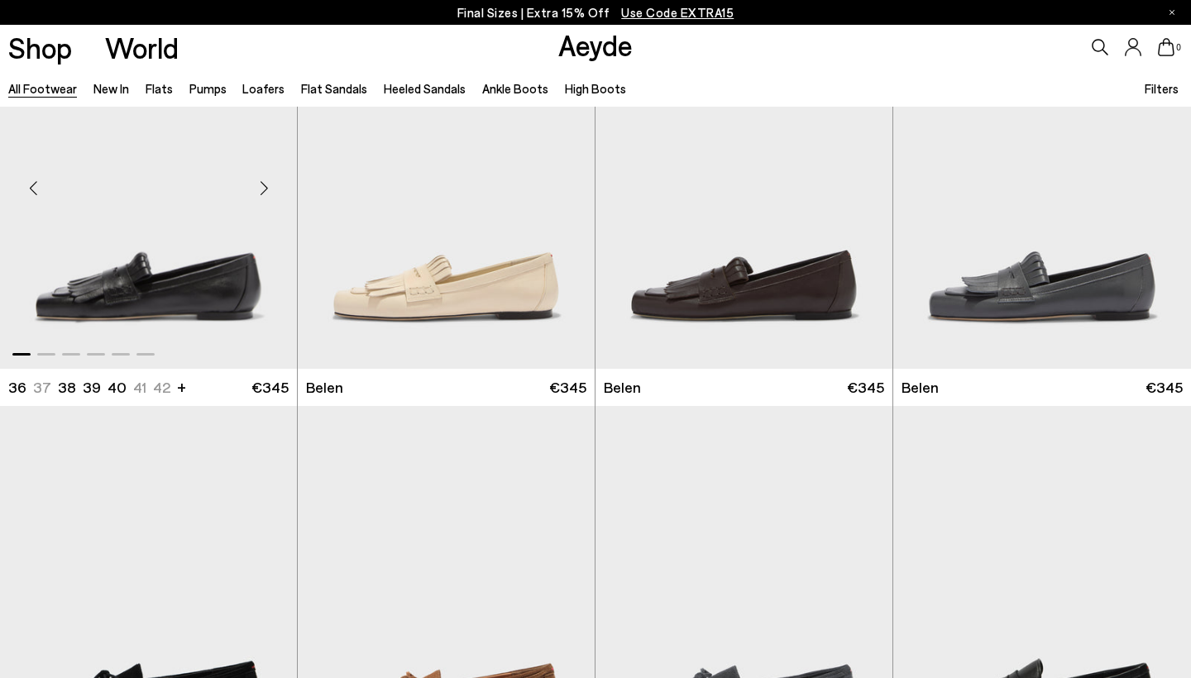
scroll to position [500, 0]
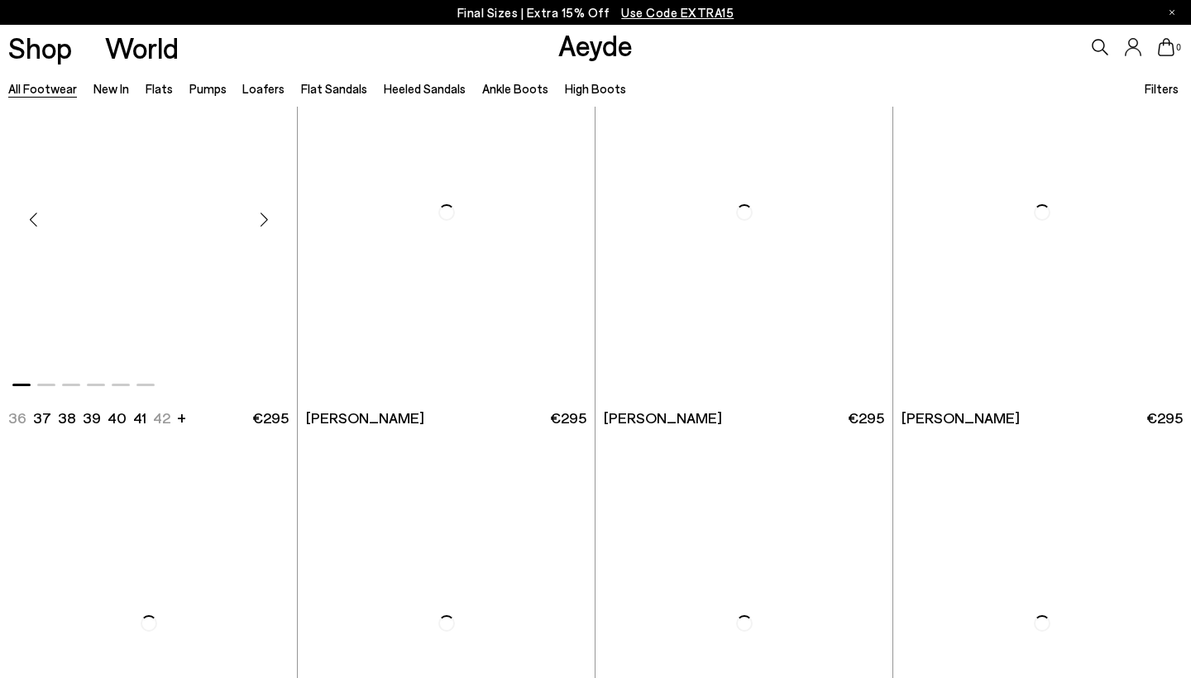
scroll to position [3039, 0]
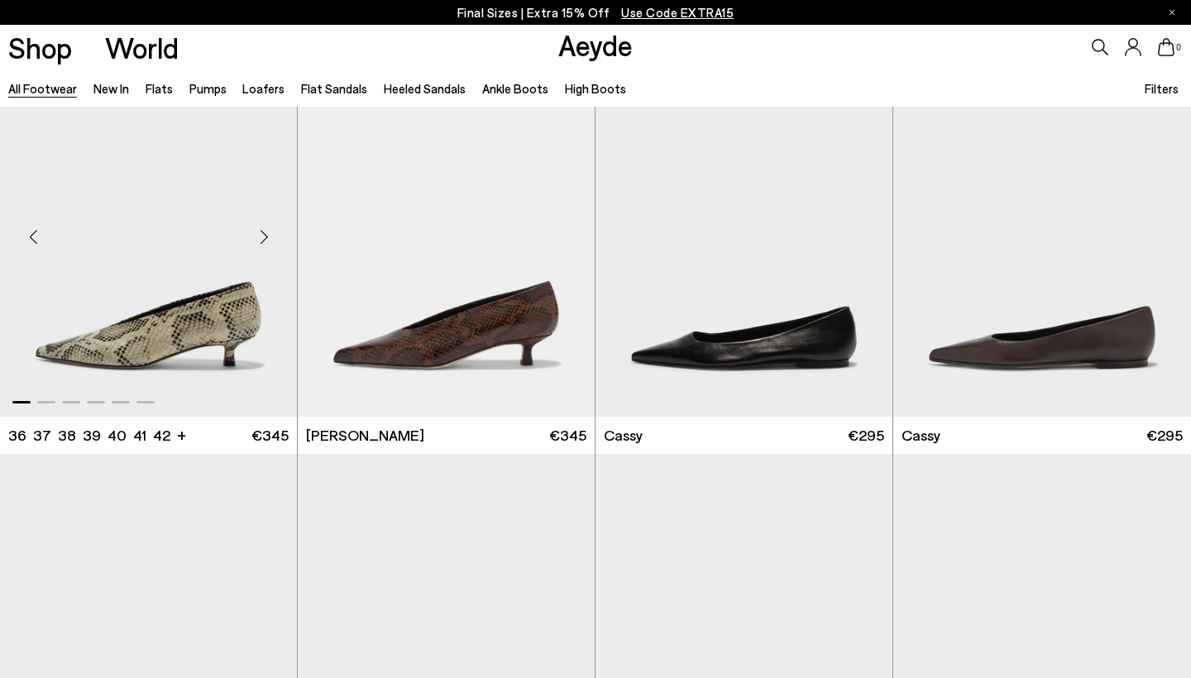
scroll to position [6281, 0]
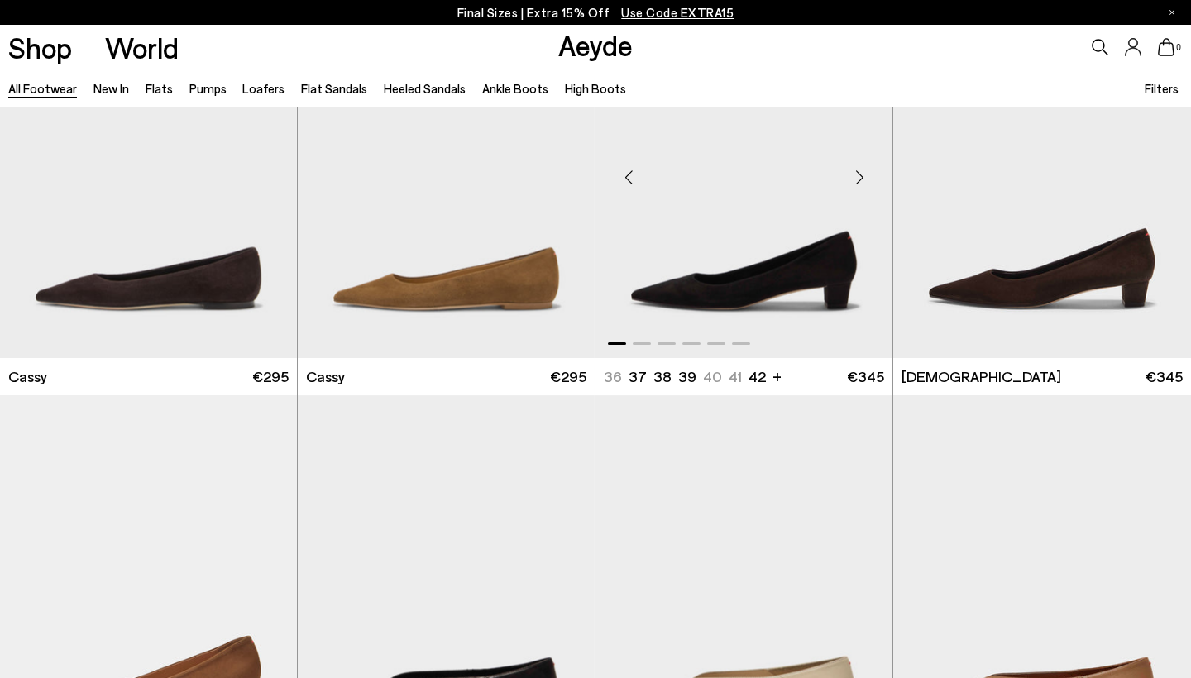
click at [730, 273] on img "1 / 6" at bounding box center [744, 170] width 297 height 373
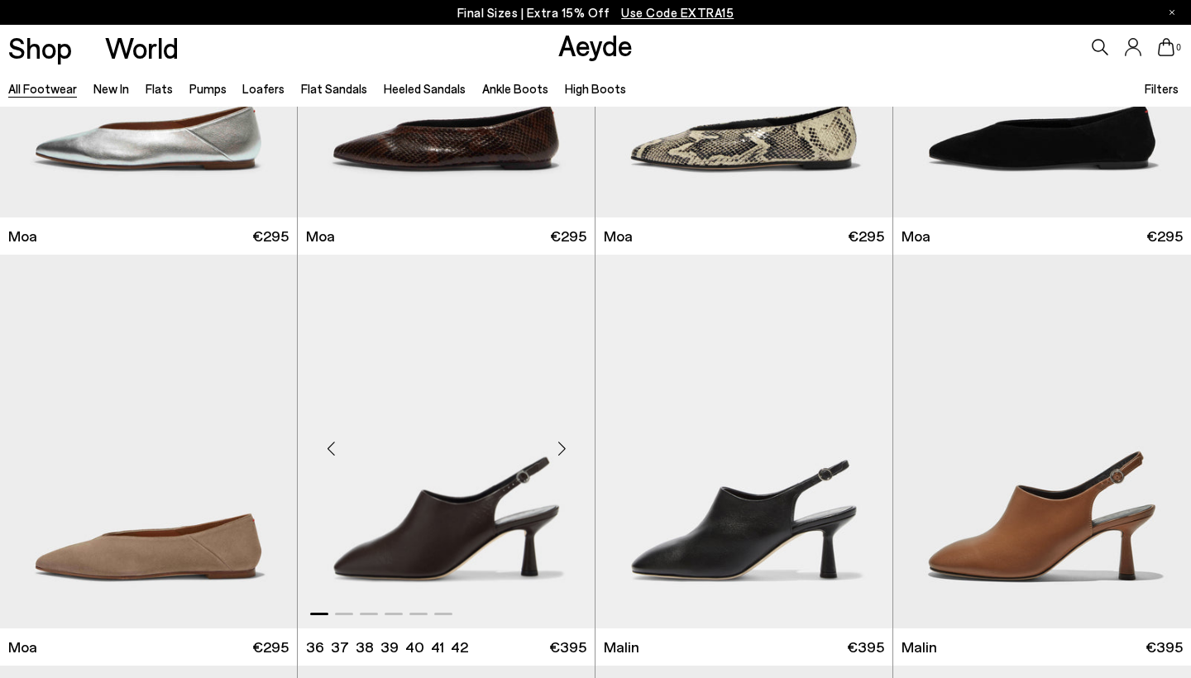
scroll to position [7171, 0]
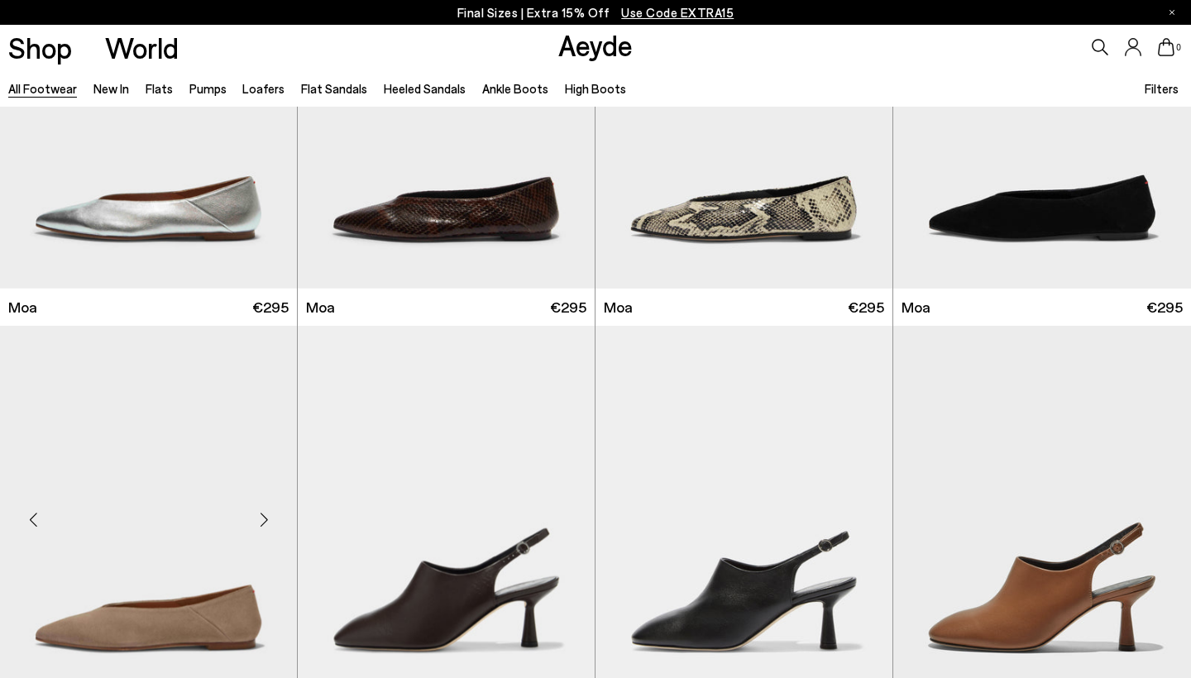
click at [178, 586] on img "1 / 6" at bounding box center [148, 512] width 297 height 373
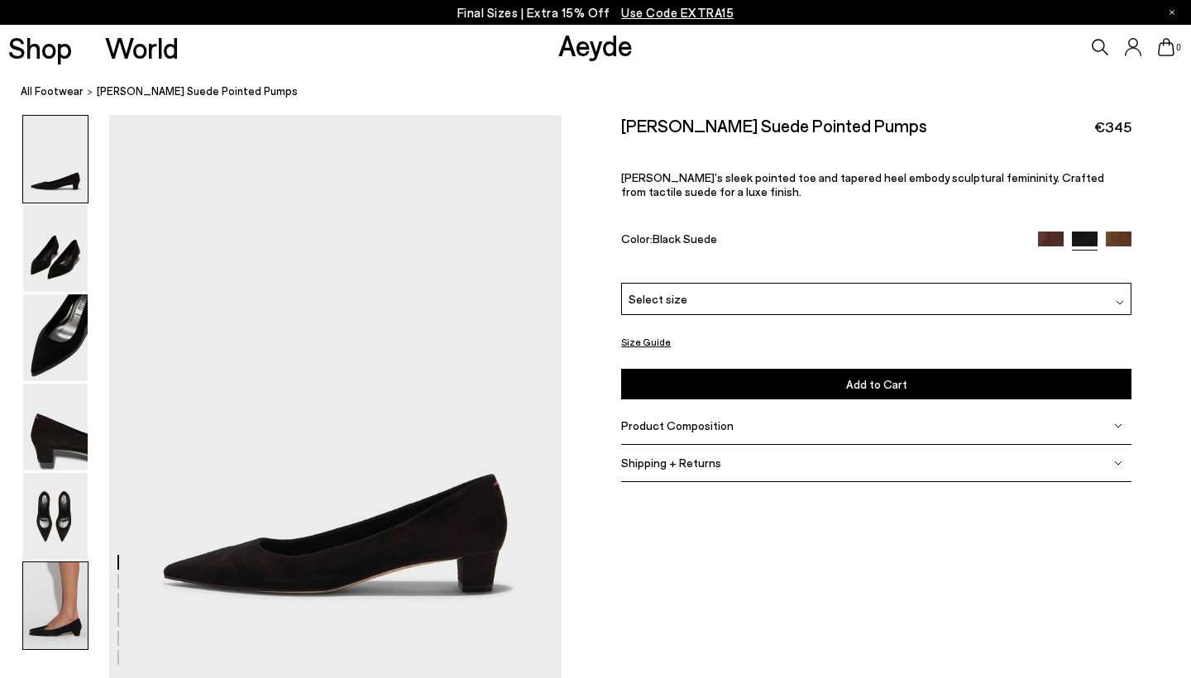
click at [65, 622] on img at bounding box center [55, 605] width 65 height 87
